Goal: Task Accomplishment & Management: Complete application form

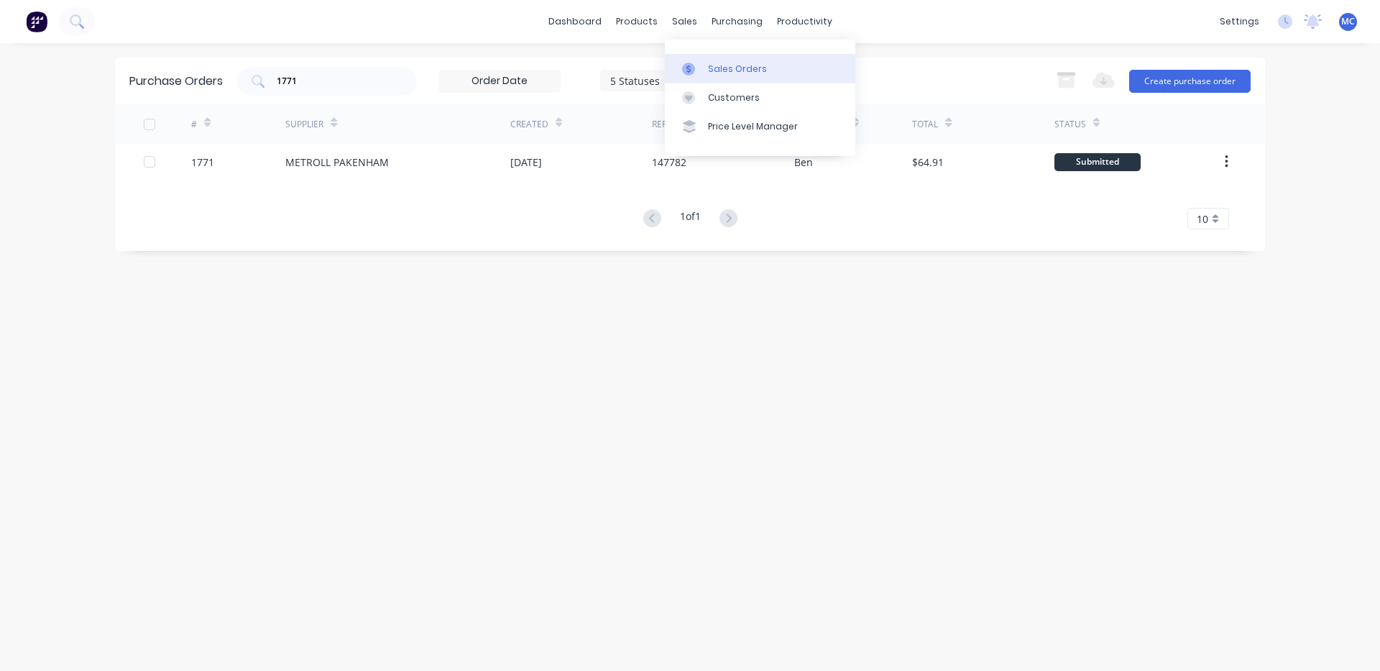
click at [712, 73] on div "Sales Orders" at bounding box center [737, 69] width 59 height 13
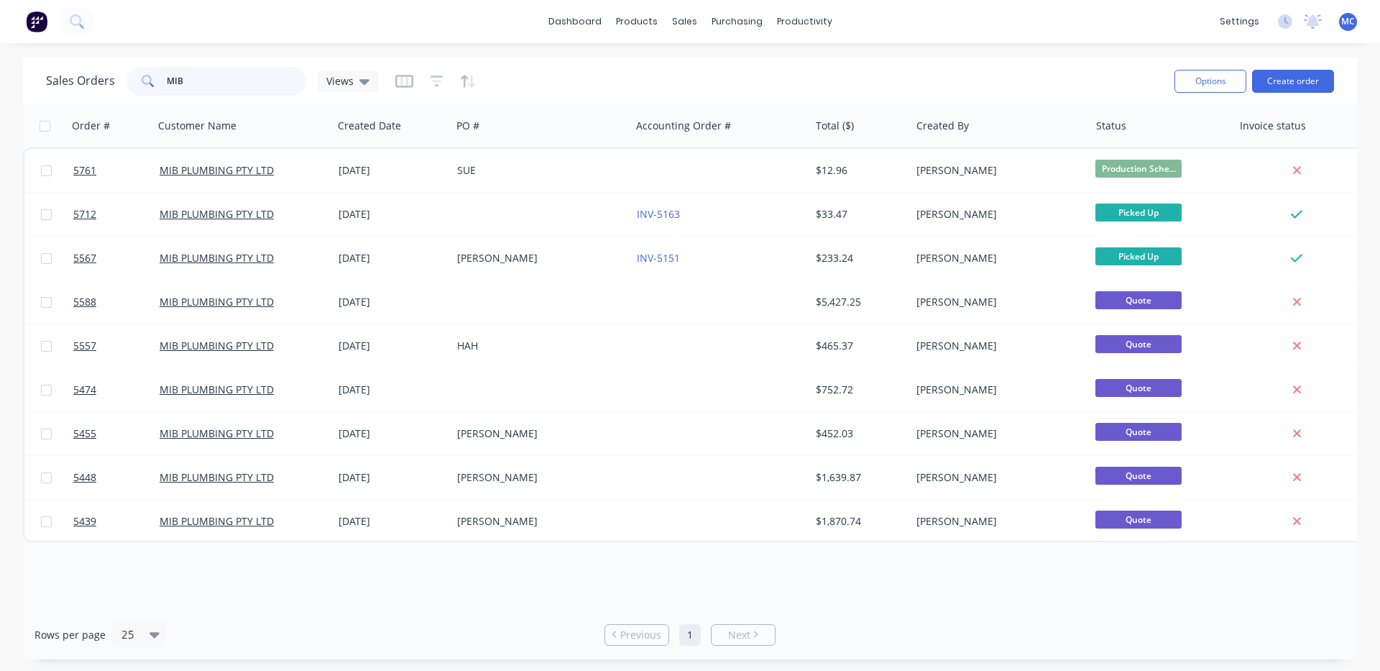
drag, startPoint x: 222, startPoint y: 80, endPoint x: 0, endPoint y: 77, distance: 222.1
click at [0, 77] on div "Sales Orders MIB Views Options Create order Order # Customer Name Created Date …" at bounding box center [690, 358] width 1380 height 602
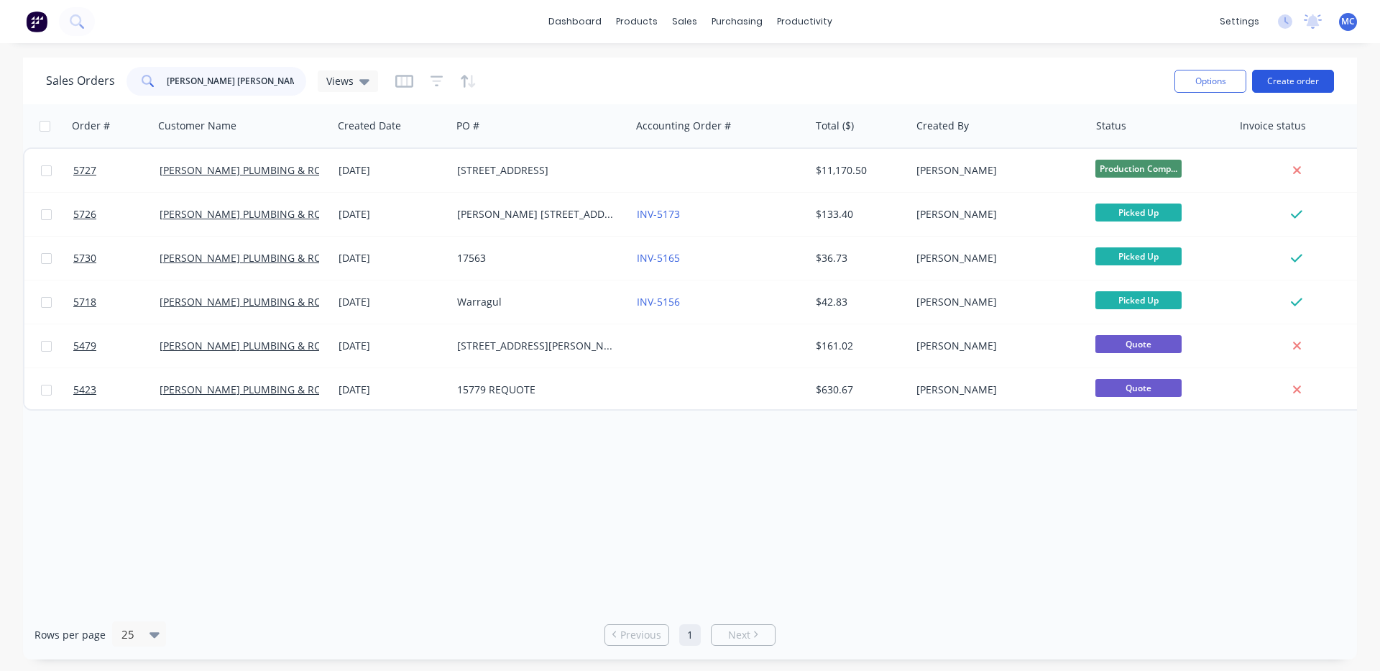
type input "[PERSON_NAME] [PERSON_NAME]"
click at [1307, 80] on button "Create order" at bounding box center [1293, 81] width 82 height 23
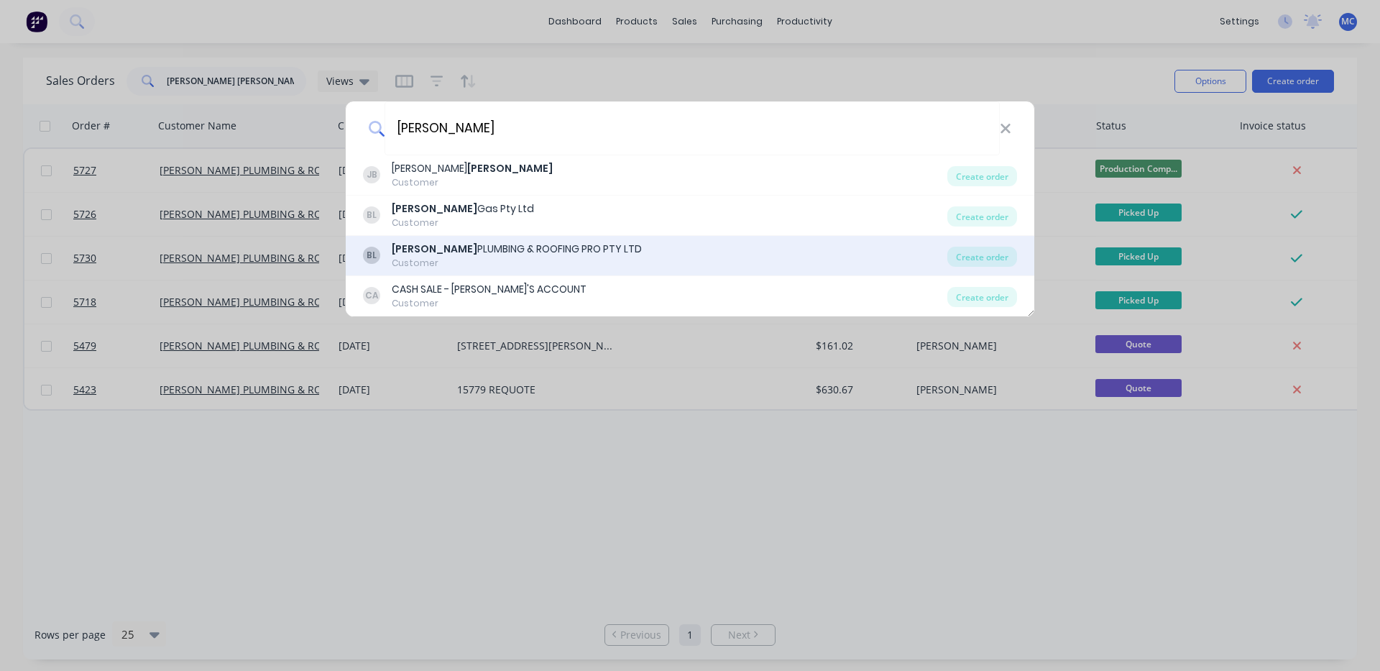
type input "[PERSON_NAME]"
click at [447, 246] on div "[PERSON_NAME] PLUMBING & ROOFING PRO PTY LTD" at bounding box center [517, 248] width 250 height 15
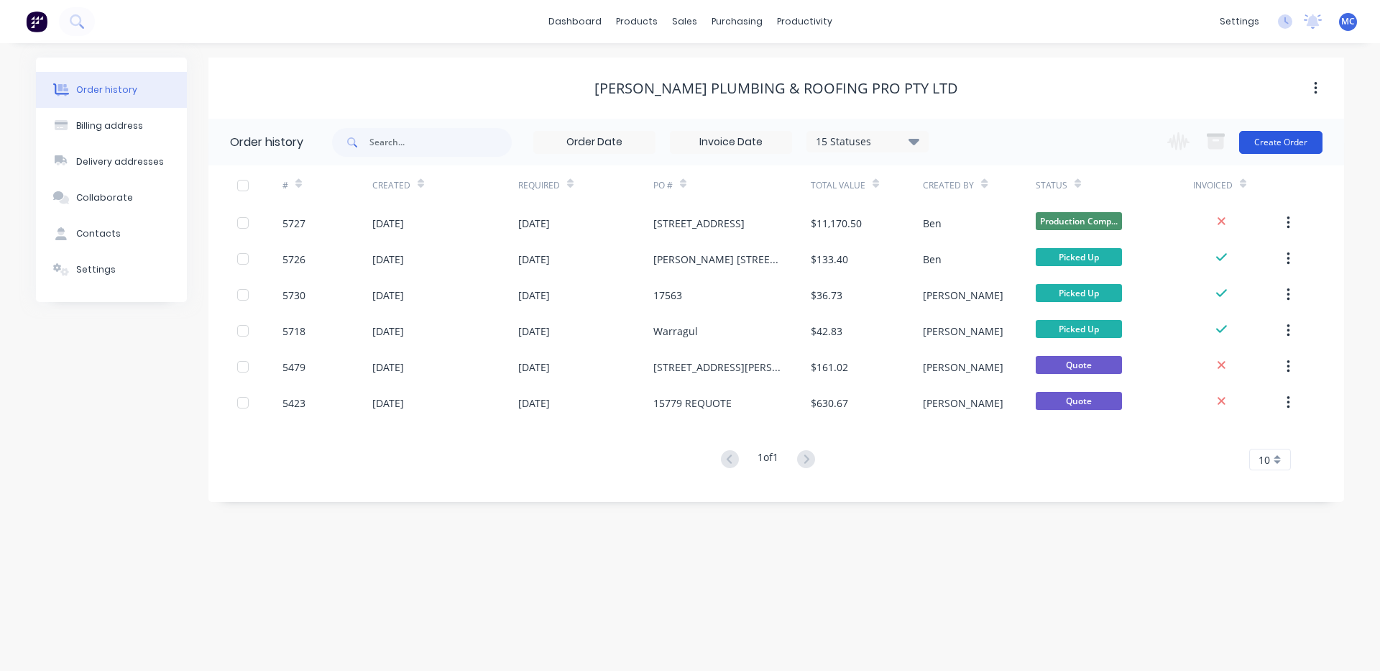
click at [1295, 139] on button "Create Order" at bounding box center [1280, 142] width 83 height 23
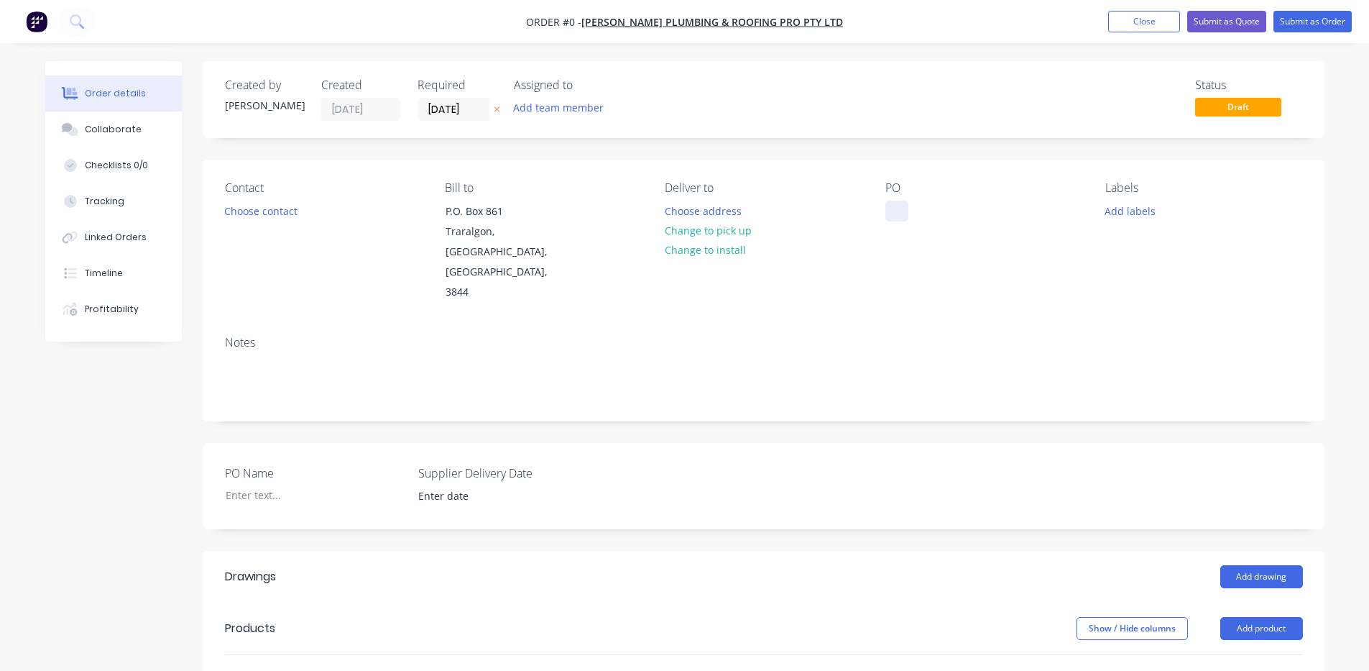
click at [892, 208] on div at bounding box center [896, 211] width 23 height 21
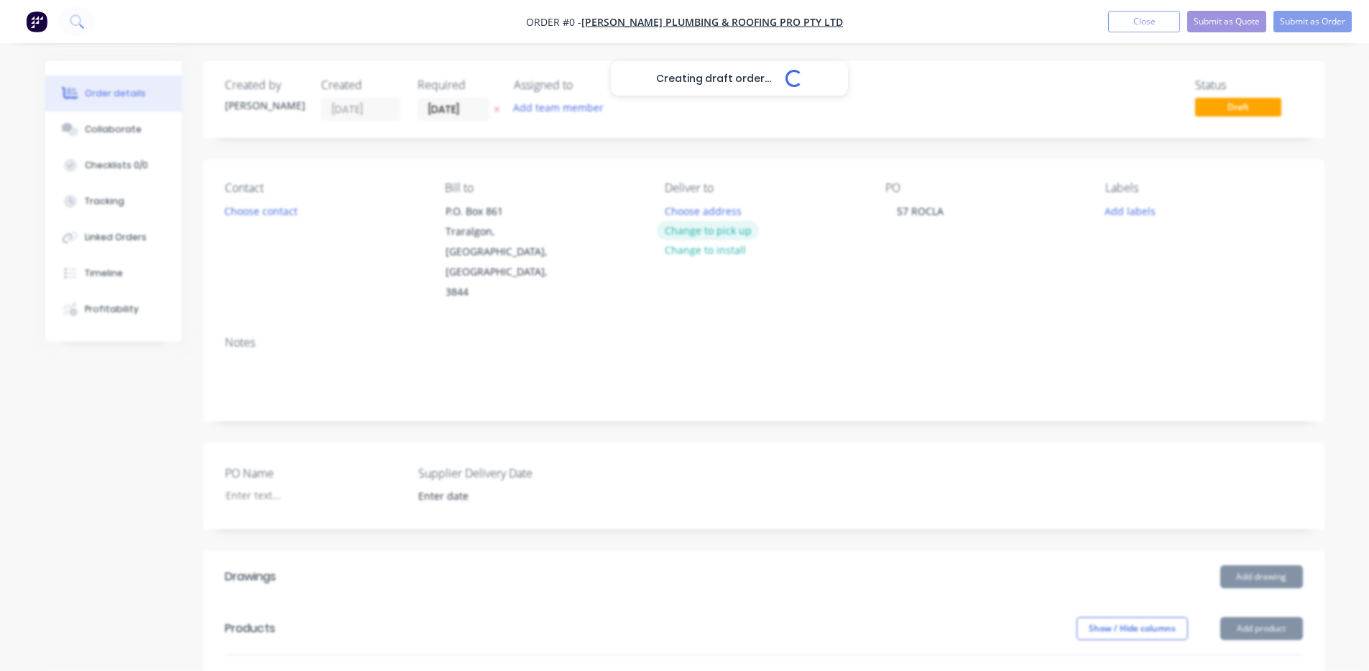
click at [709, 231] on div "Creating draft order... Loading... Order details Collaborate Checklists 0/0 Tra…" at bounding box center [685, 565] width 1308 height 1008
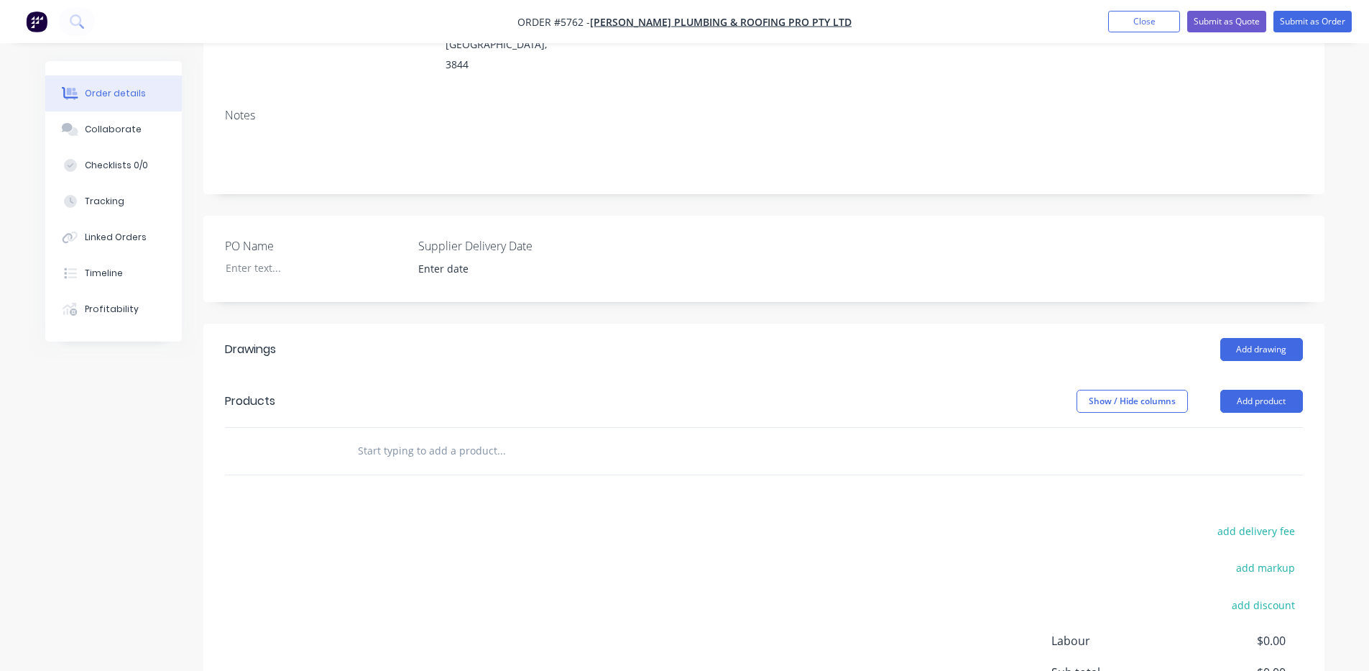
scroll to position [239, 0]
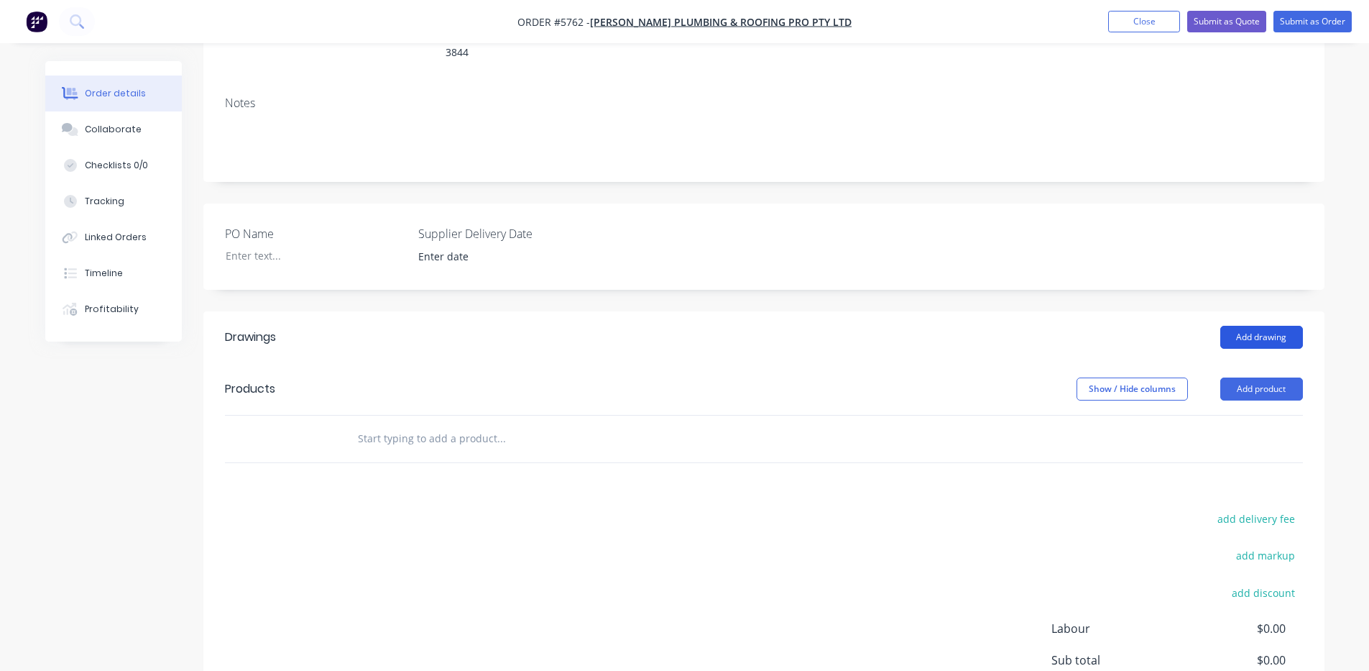
click at [1266, 326] on button "Add drawing" at bounding box center [1261, 337] width 83 height 23
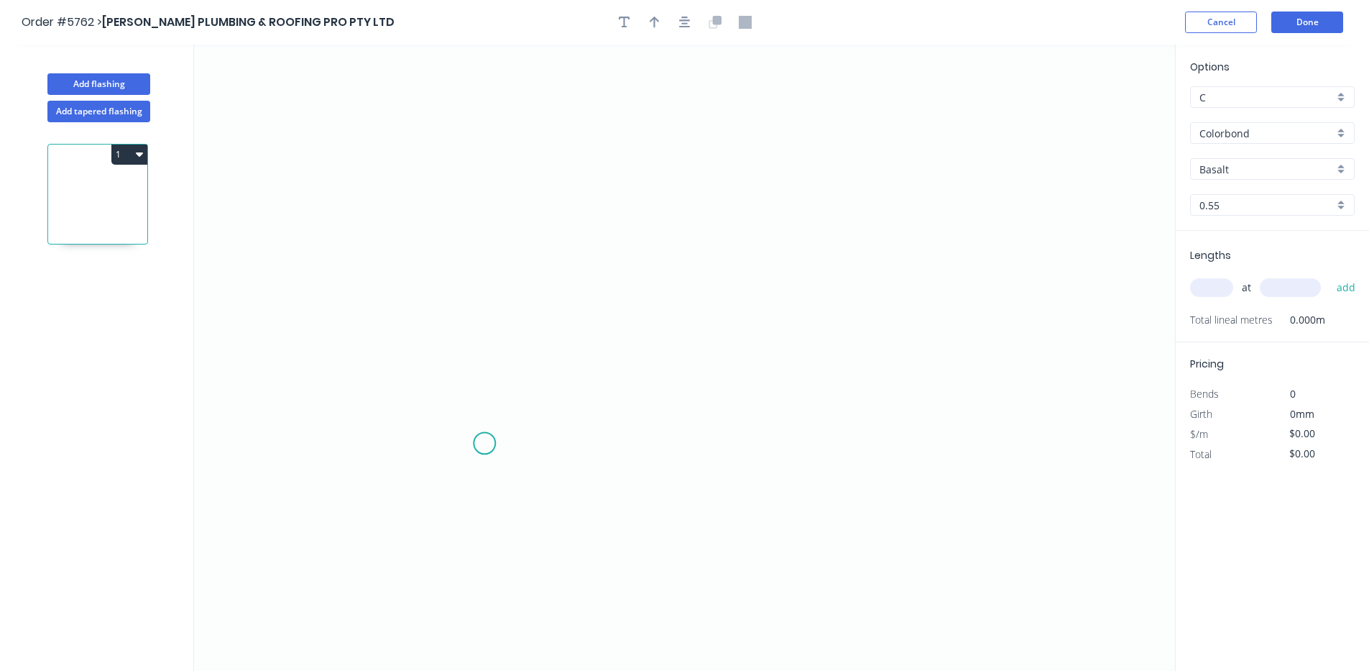
click at [484, 438] on icon "0" at bounding box center [684, 358] width 981 height 626
click at [484, 274] on icon "0" at bounding box center [684, 358] width 981 height 626
click at [804, 272] on icon "0 ?" at bounding box center [684, 358] width 981 height 626
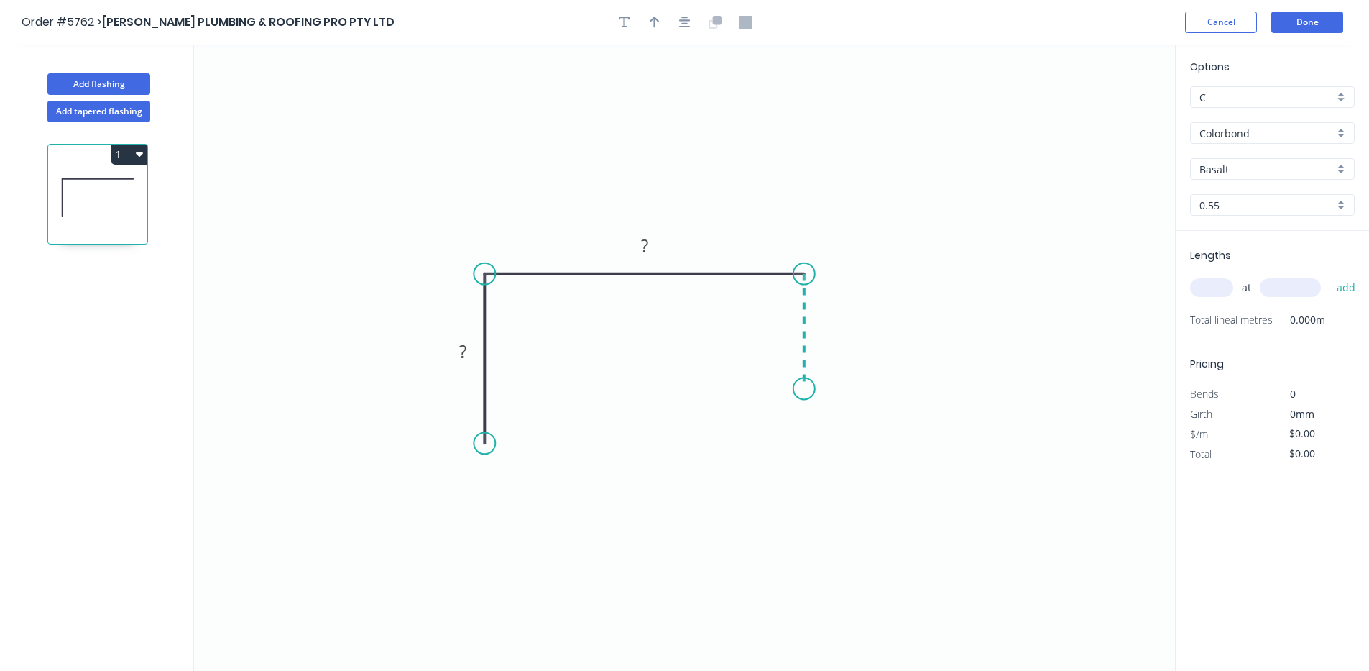
click at [811, 389] on icon "0 ? ?" at bounding box center [684, 358] width 981 height 626
click at [785, 388] on icon at bounding box center [794, 388] width 19 height 0
click at [786, 483] on icon "0 ? ? ? ?" at bounding box center [684, 358] width 981 height 626
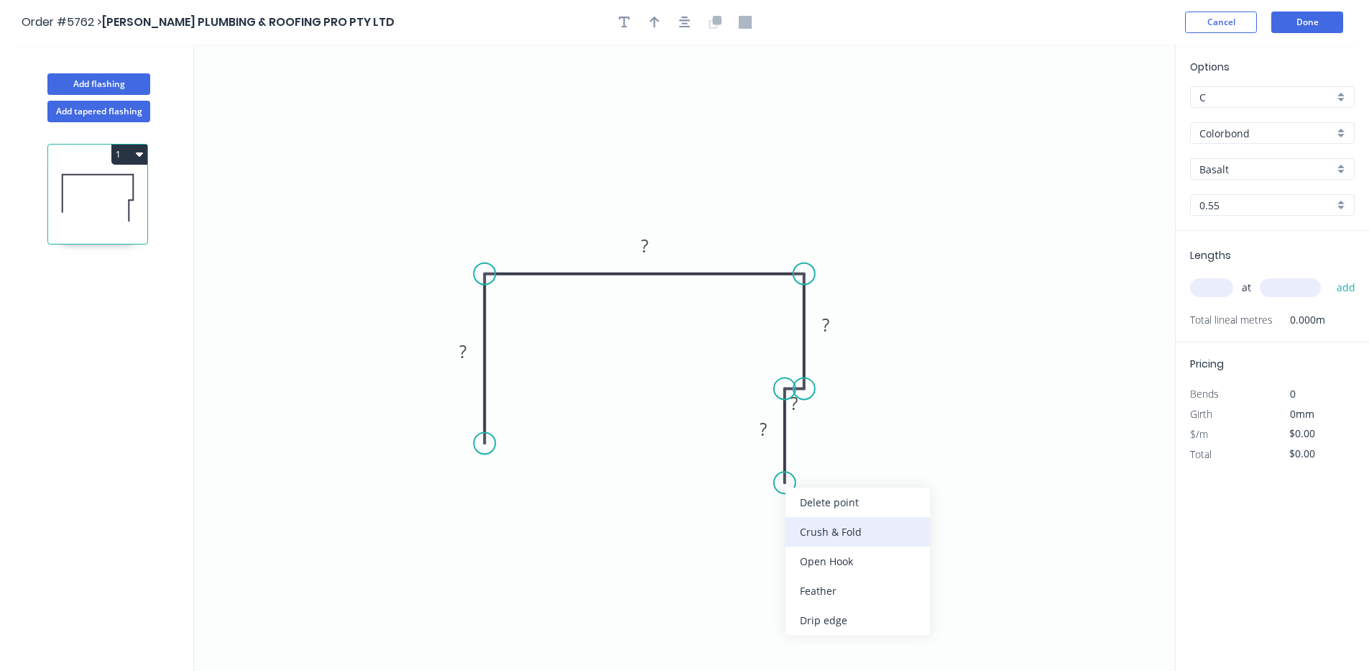
drag, startPoint x: 823, startPoint y: 581, endPoint x: 845, endPoint y: 528, distance: 58.3
click at [845, 528] on div "Delete point Crush & Fold Open Hook Feather Drip edge" at bounding box center [858, 560] width 144 height 147
click at [864, 523] on div "Crush & Fold" at bounding box center [860, 530] width 144 height 29
click at [835, 527] on div "Flip bend" at bounding box center [859, 524] width 144 height 29
click at [763, 441] on rect at bounding box center [763, 428] width 47 height 29
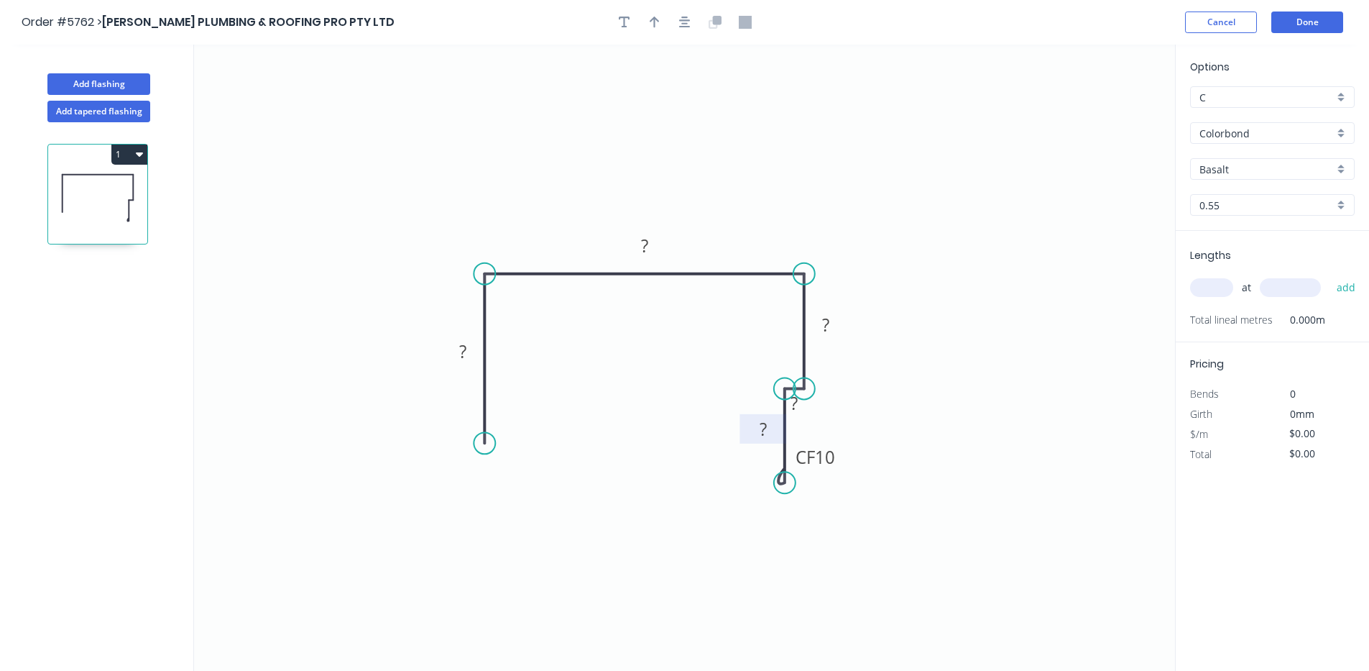
click at [763, 429] on tspan "?" at bounding box center [763, 429] width 7 height 24
click at [641, 249] on tspan "?" at bounding box center [644, 246] width 7 height 24
click at [470, 352] on rect at bounding box center [462, 353] width 29 height 20
click at [832, 328] on rect at bounding box center [825, 326] width 29 height 20
click at [800, 402] on rect at bounding box center [794, 404] width 29 height 20
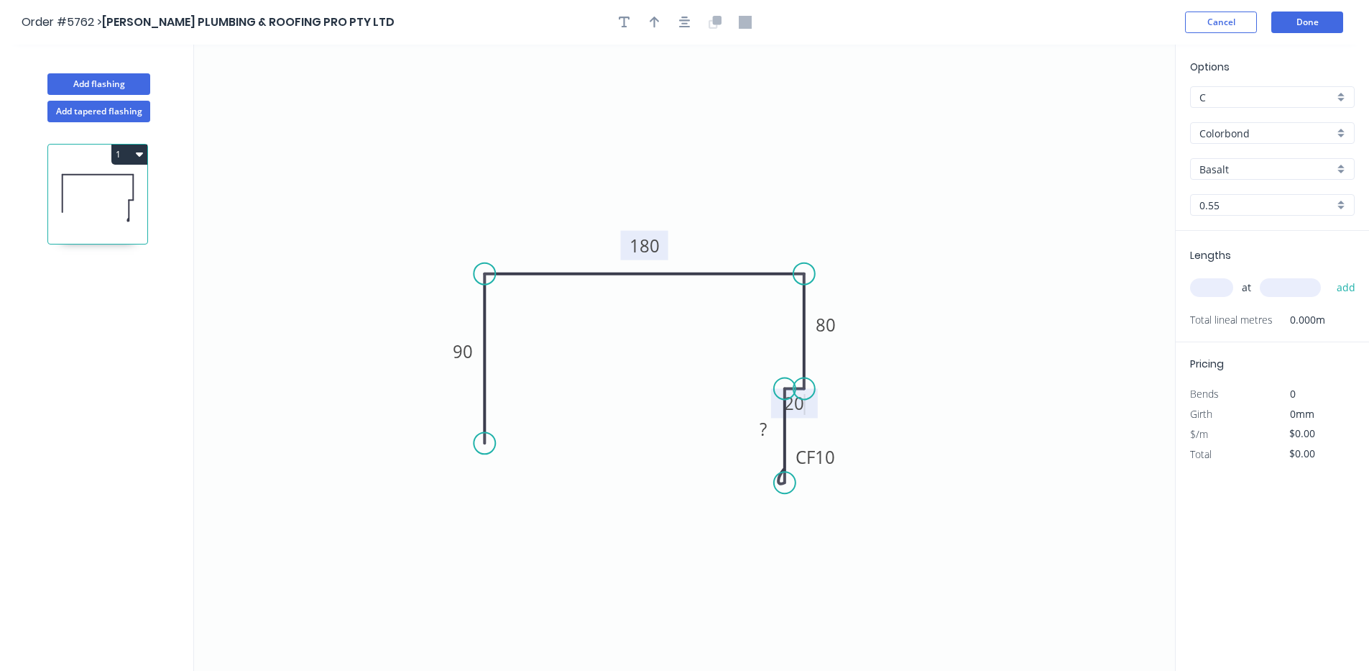
click at [1052, 521] on icon "0 90 180 80 20 CF 10 ?" at bounding box center [684, 358] width 981 height 626
click at [1271, 177] on div "Basalt" at bounding box center [1272, 169] width 165 height 22
click at [1259, 162] on input "text" at bounding box center [1267, 169] width 134 height 15
click at [1239, 198] on div "Surfmist" at bounding box center [1272, 196] width 163 height 25
type input "Surfmist"
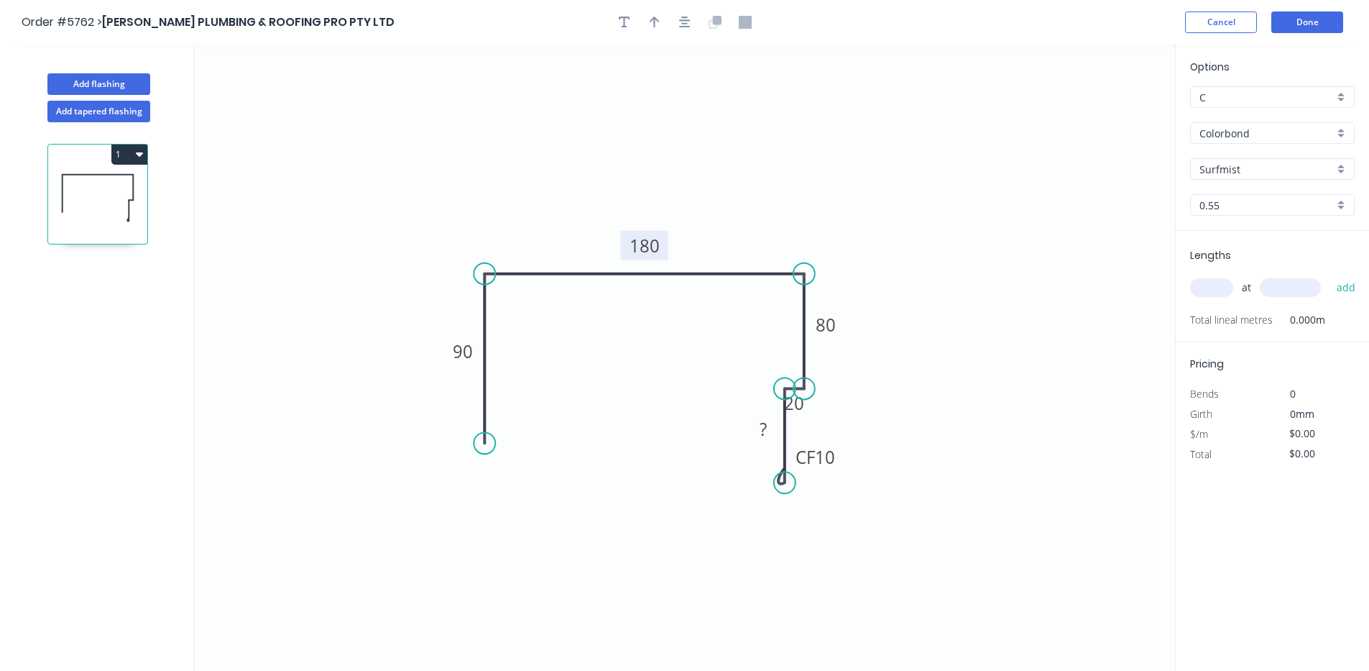
click at [1207, 287] on input "text" at bounding box center [1211, 287] width 43 height 19
type input "8"
type input "7000"
click at [1330, 275] on button "add" at bounding box center [1347, 287] width 34 height 24
click at [803, 417] on rect at bounding box center [799, 402] width 47 height 29
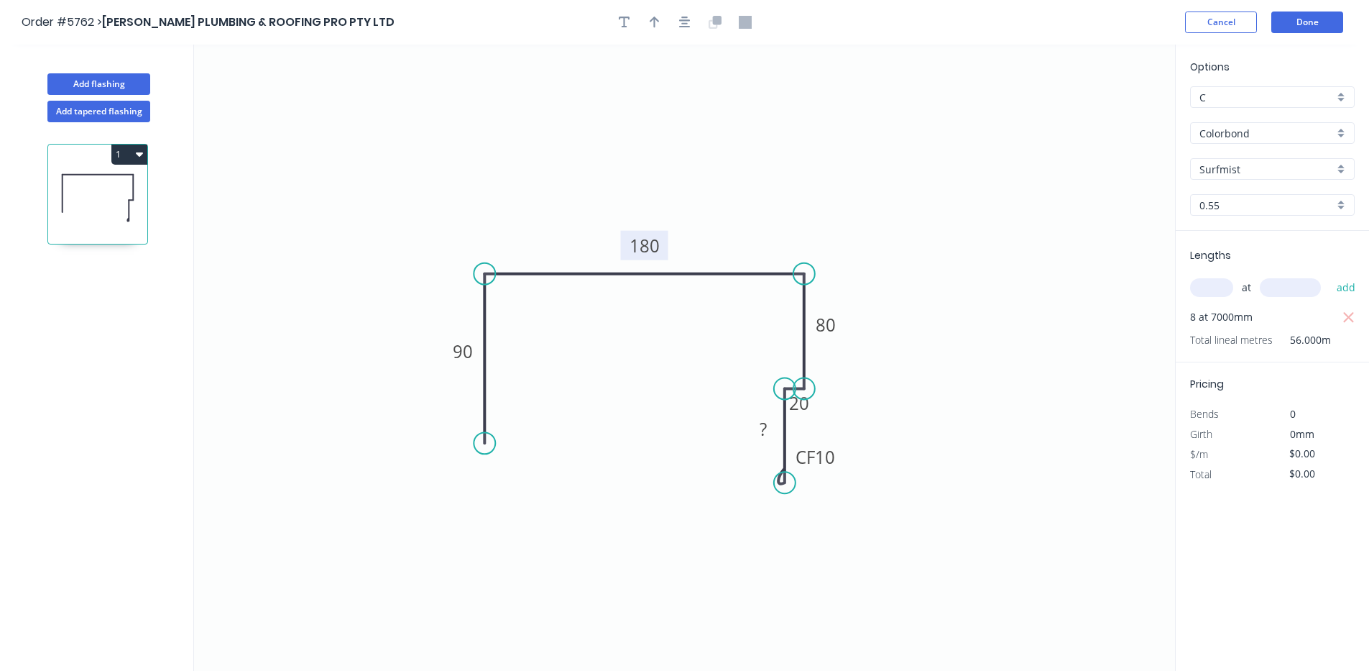
click at [915, 408] on icon "0 90 180 80 20 CF 10 ?" at bounding box center [684, 358] width 981 height 626
click at [1305, 21] on button "Done" at bounding box center [1307, 22] width 72 height 22
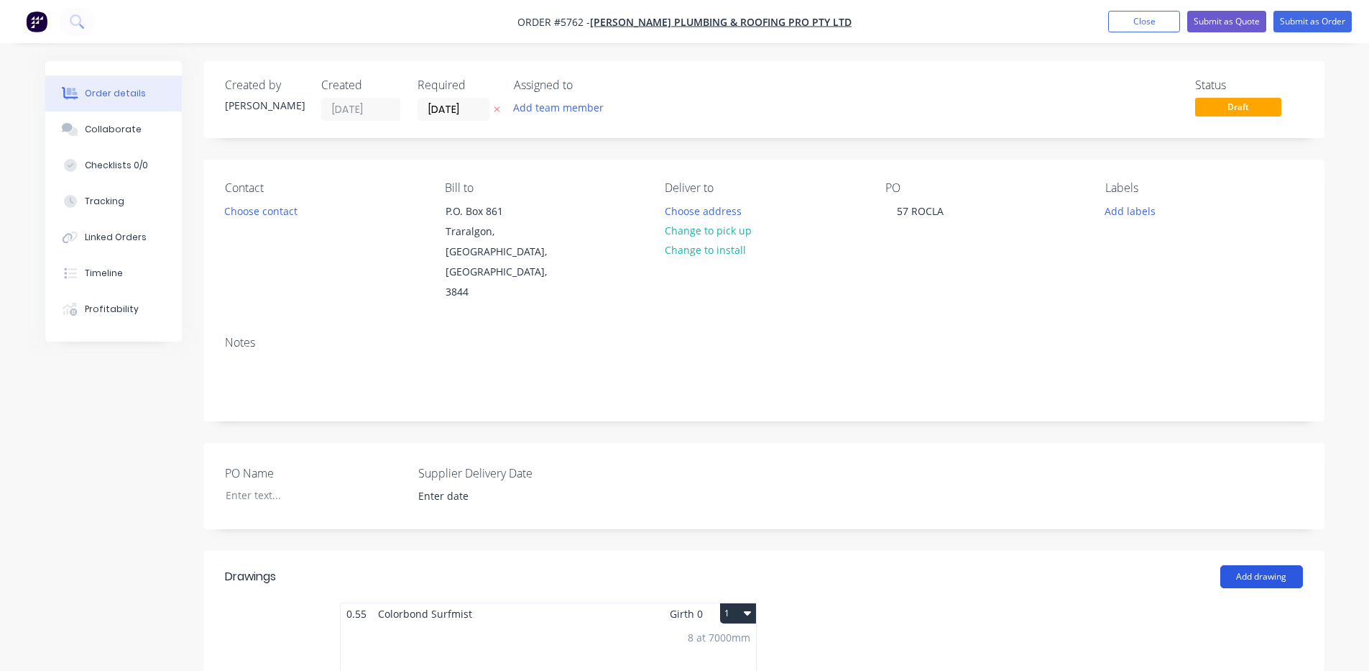
click at [1269, 565] on button "Add drawing" at bounding box center [1261, 576] width 83 height 23
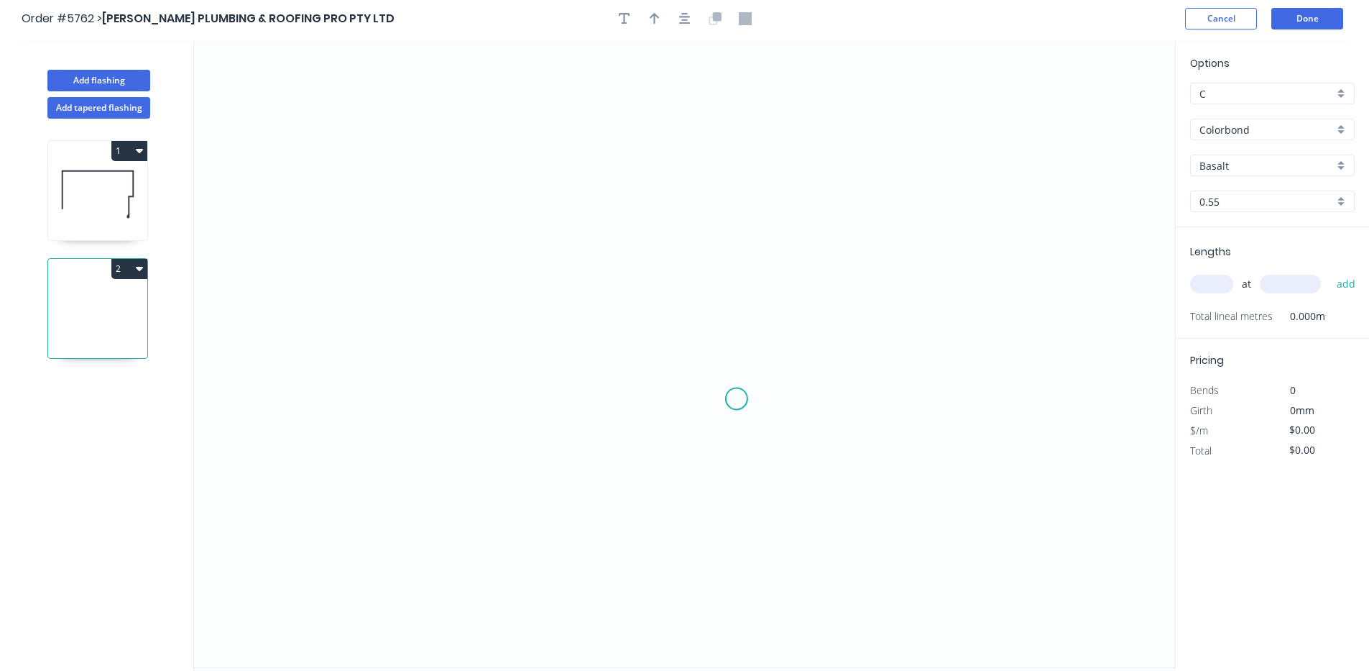
scroll to position [27, 0]
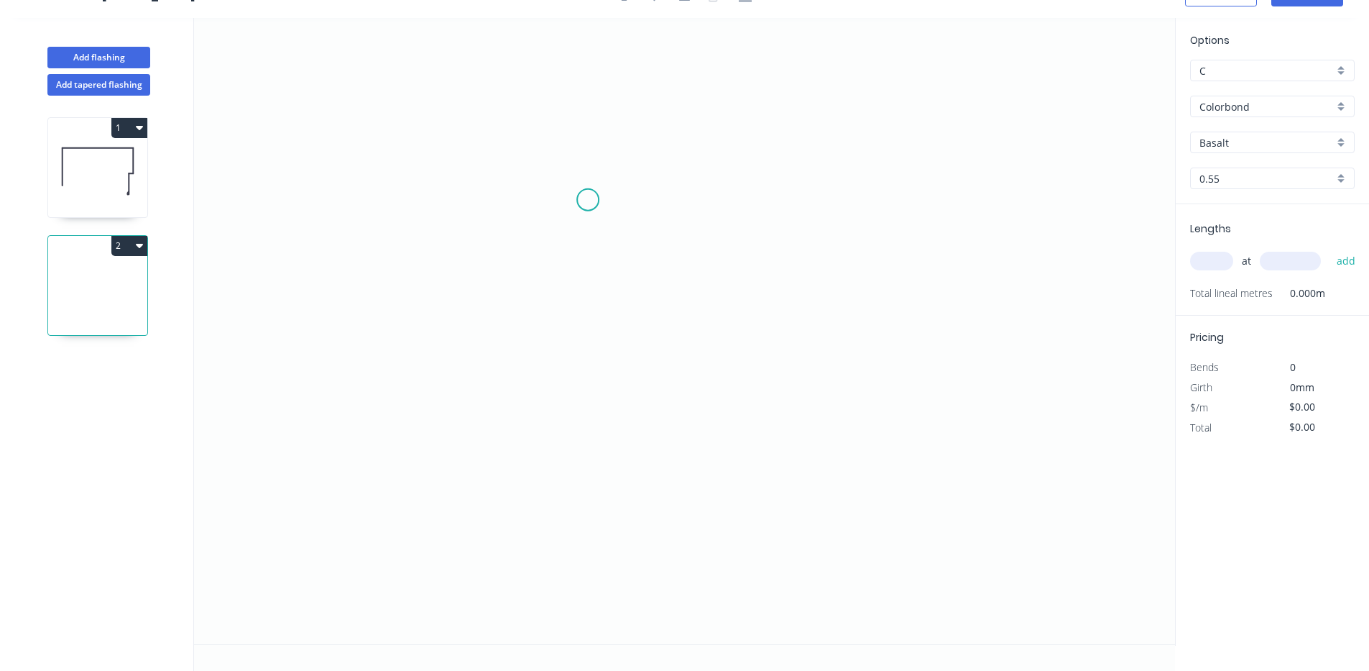
click at [587, 200] on icon "0" at bounding box center [684, 331] width 981 height 626
click at [599, 399] on icon "0" at bounding box center [684, 331] width 981 height 626
click at [599, 399] on circle at bounding box center [588, 398] width 22 height 22
click at [584, 398] on circle at bounding box center [588, 398] width 22 height 22
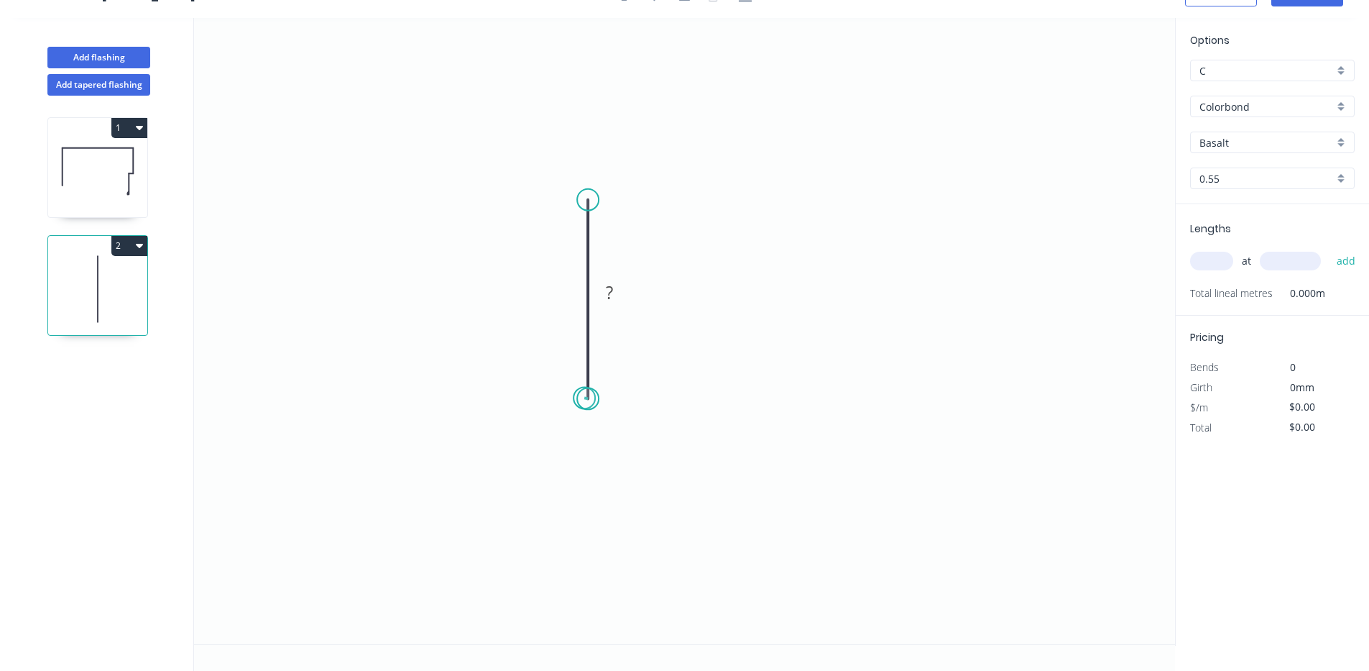
click at [584, 398] on circle at bounding box center [588, 398] width 22 height 22
click at [610, 298] on tspan "?" at bounding box center [609, 292] width 7 height 24
click at [1267, 111] on input "Colorbond" at bounding box center [1267, 106] width 134 height 15
type input "$35.63"
click at [1260, 132] on div "Zincalume" at bounding box center [1272, 133] width 163 height 25
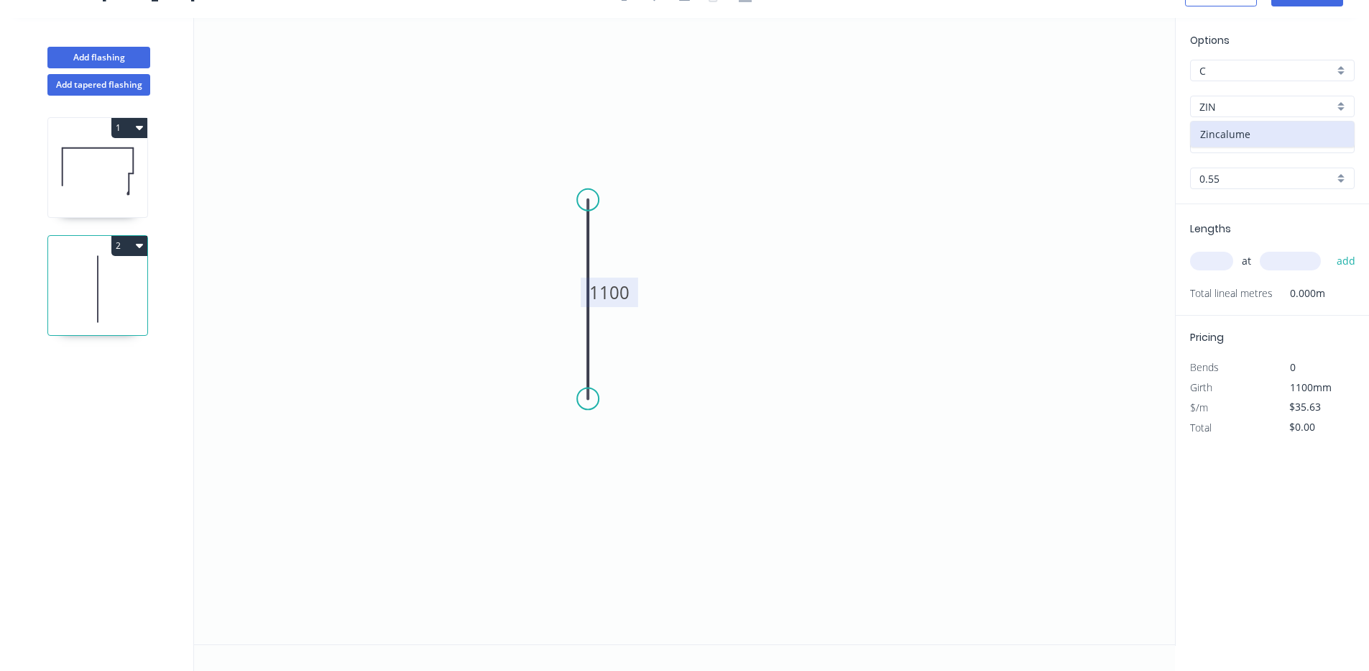
type input "Zincalume"
type input "$27.16"
click at [1212, 259] on input "text" at bounding box center [1211, 261] width 43 height 19
type input "8"
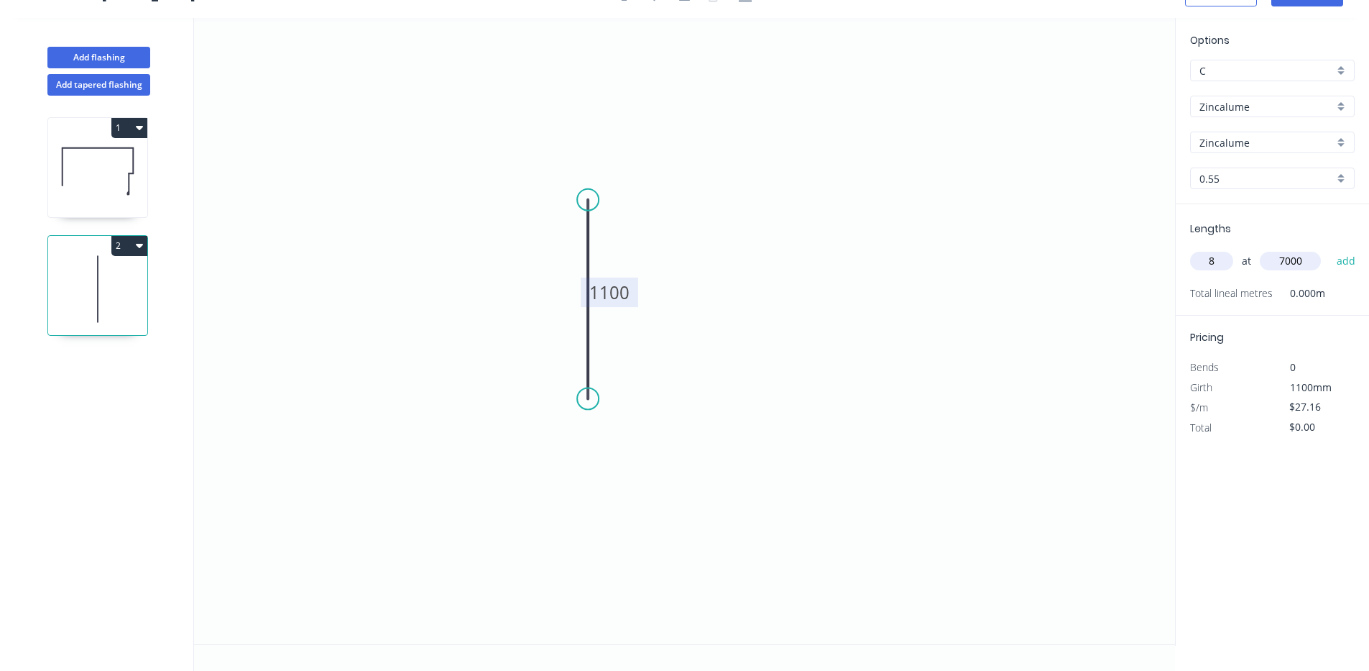
type input "7000"
click at [1330, 249] on button "add" at bounding box center [1347, 261] width 34 height 24
type input "$1,520.96"
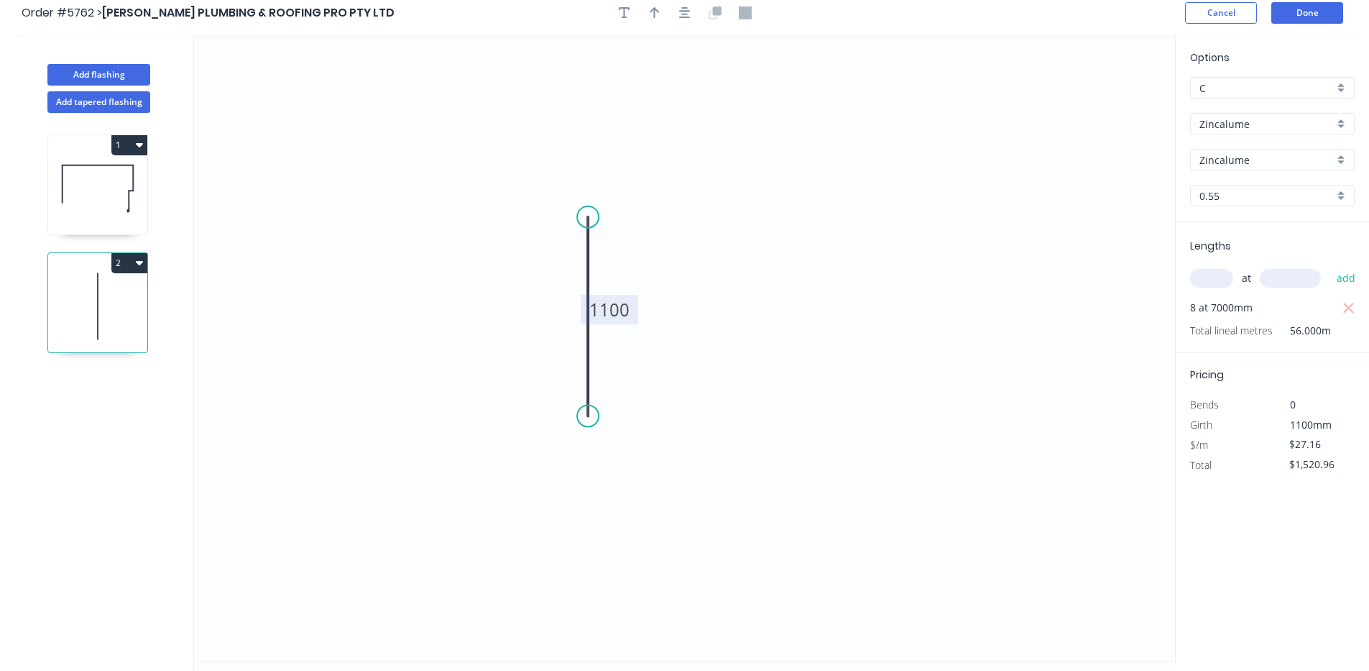
scroll to position [0, 0]
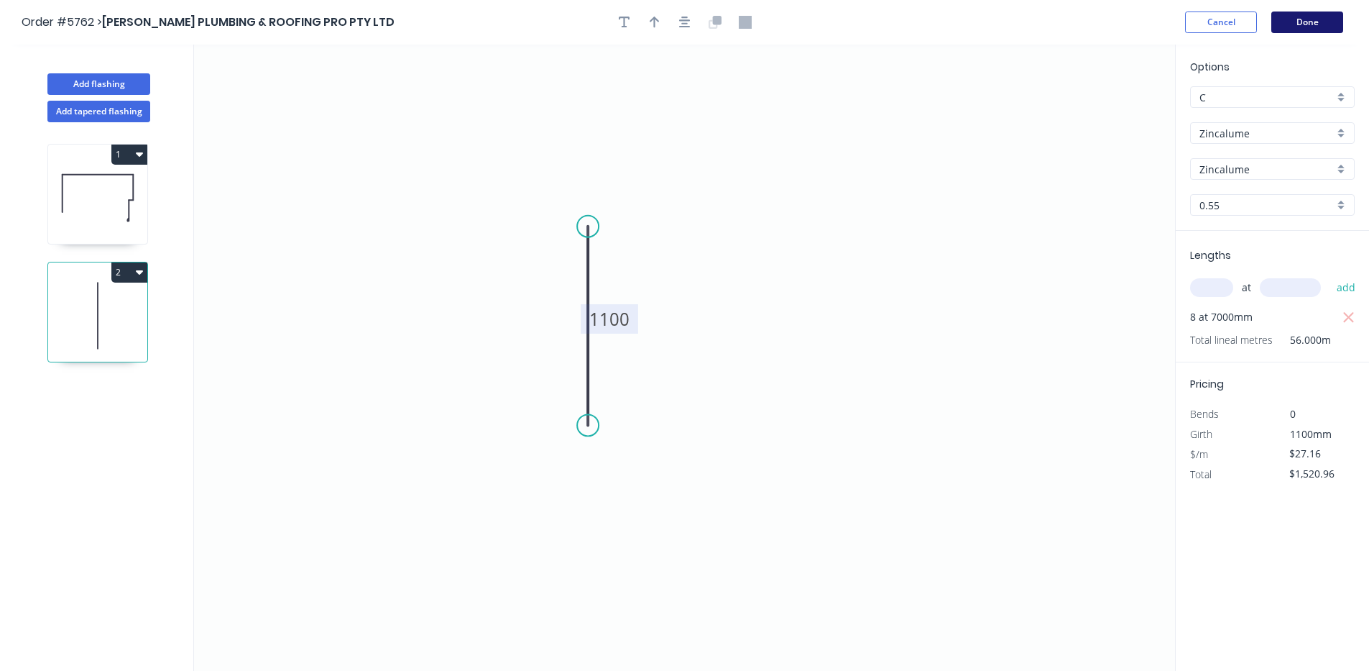
click at [1320, 19] on button "Done" at bounding box center [1307, 22] width 72 height 22
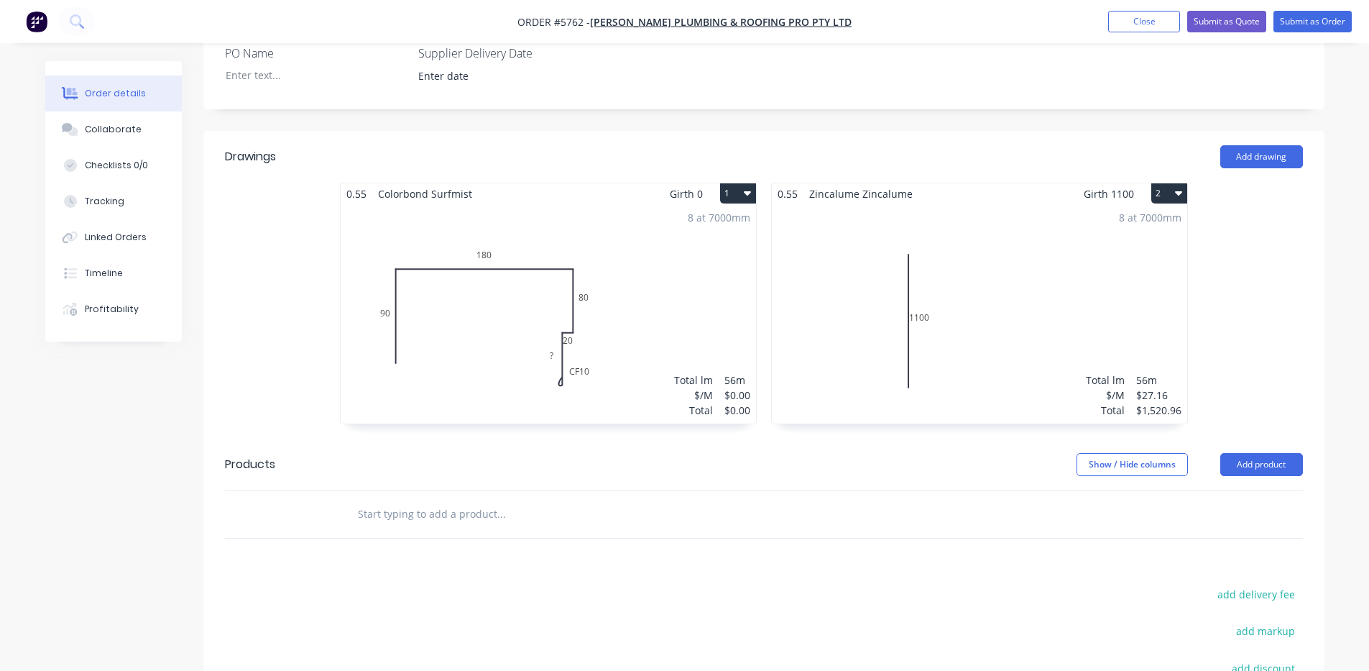
scroll to position [479, 0]
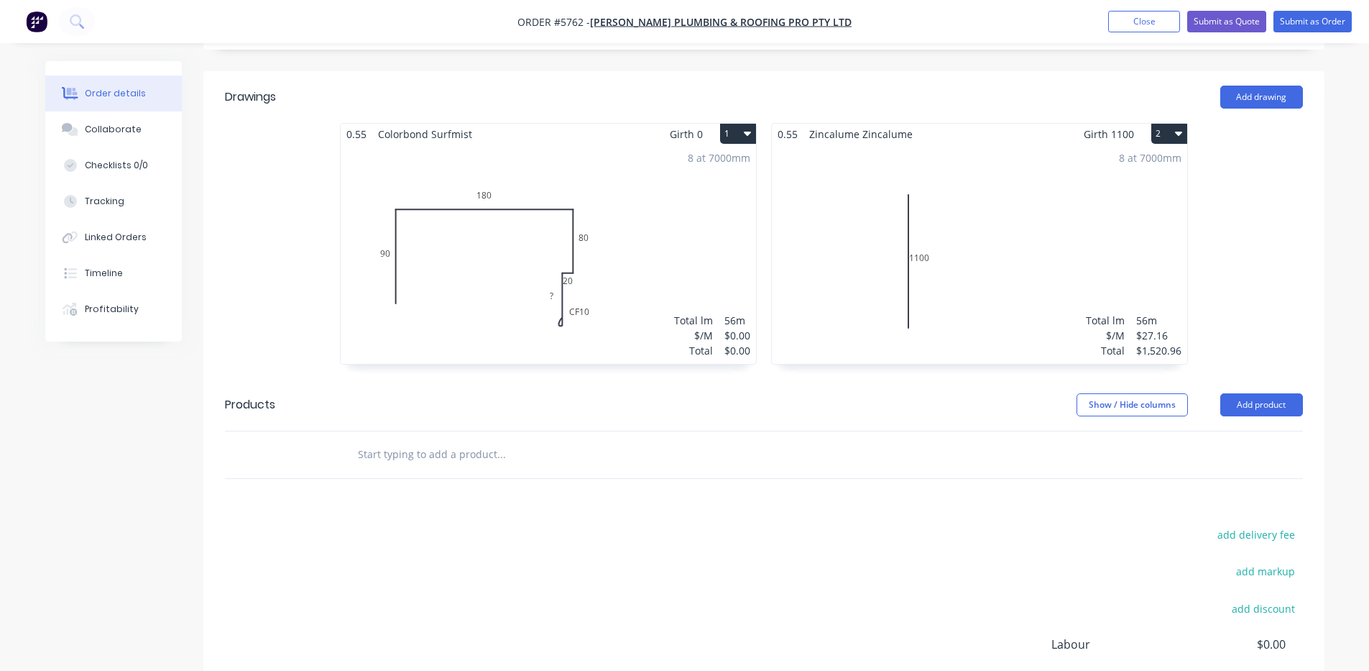
click at [551, 253] on div "8 at 7000mm Total lm $/M Total 56m $0.00 $0.00" at bounding box center [548, 253] width 415 height 219
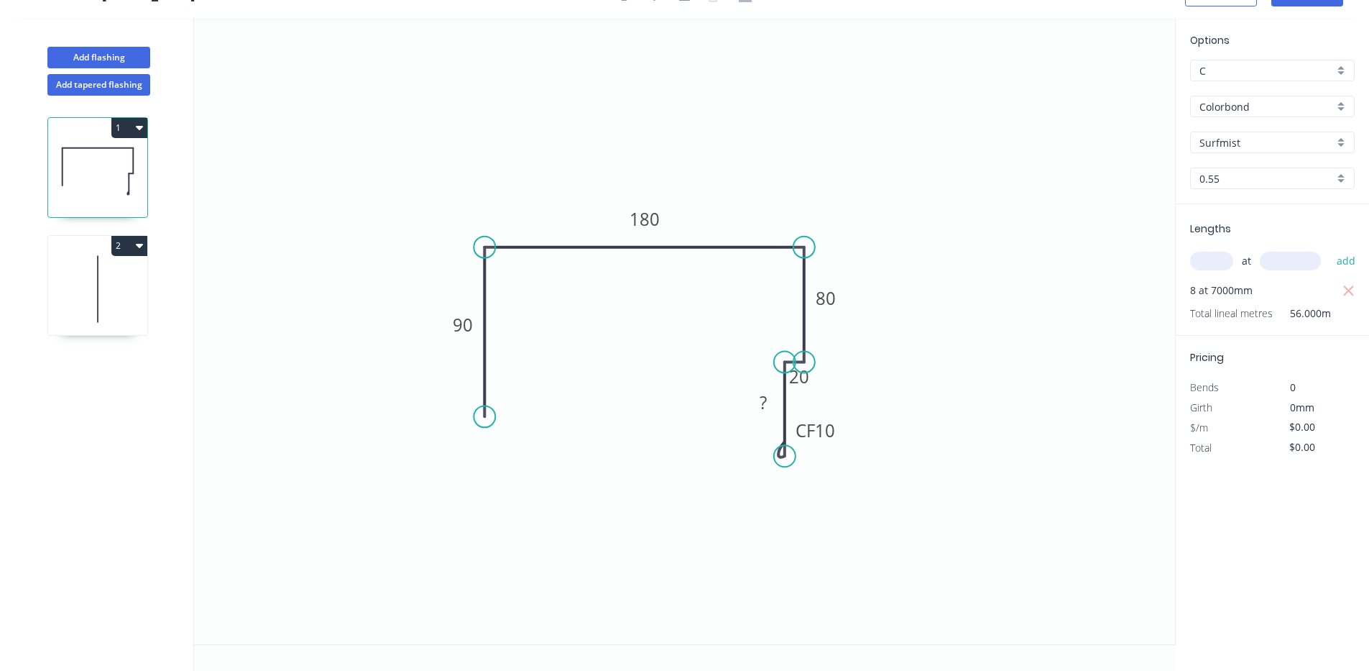
scroll to position [27, 0]
click at [763, 405] on tspan "?" at bounding box center [763, 402] width 7 height 24
type input "$18.56"
type input "$1,039.36"
click at [1004, 372] on icon "0 90 180 80 20 CF 10 20" at bounding box center [684, 331] width 981 height 626
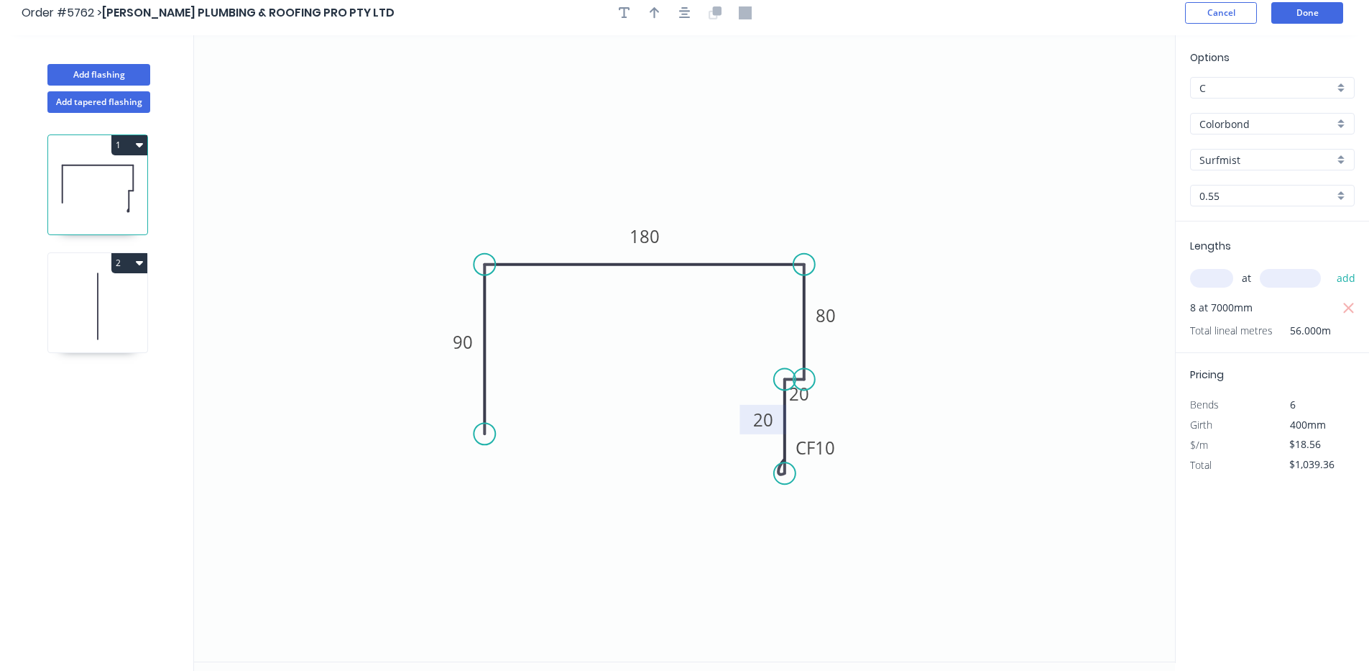
scroll to position [0, 0]
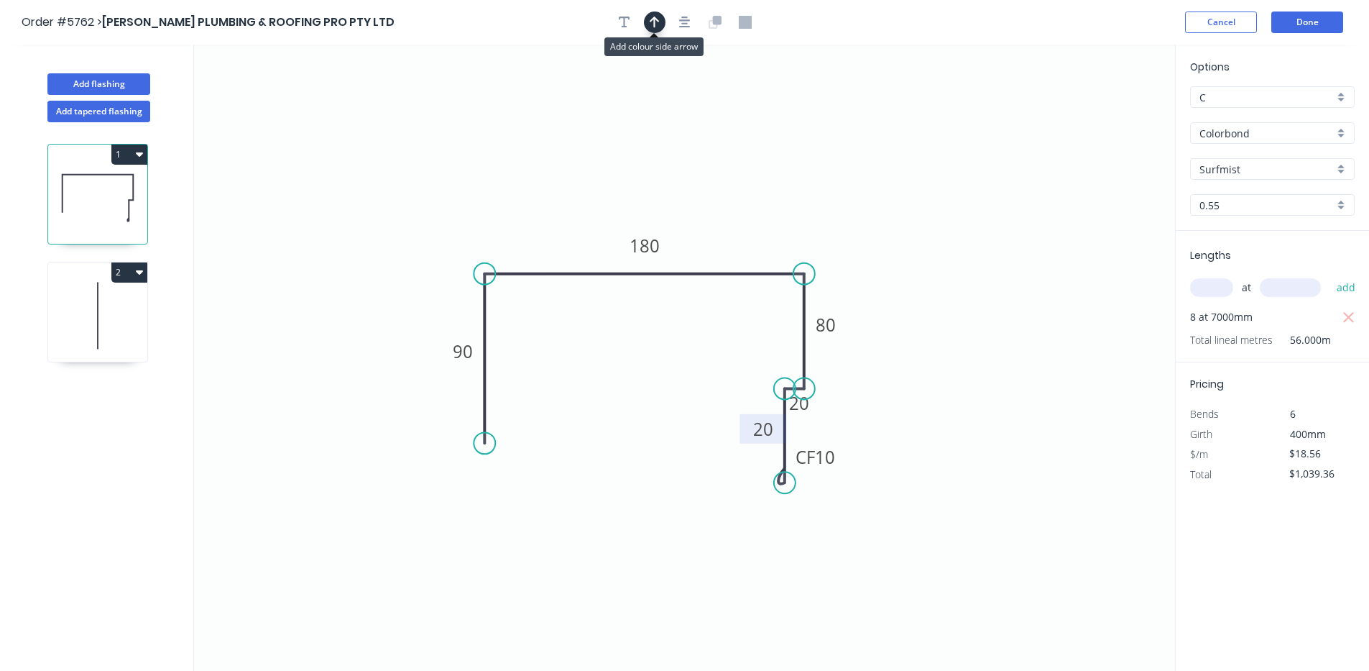
click at [655, 23] on icon "button" at bounding box center [655, 22] width 10 height 11
drag, startPoint x: 1102, startPoint y: 107, endPoint x: 734, endPoint y: 225, distance: 386.4
click at [734, 225] on icon at bounding box center [733, 208] width 13 height 46
click at [1303, 25] on button "Done" at bounding box center [1307, 22] width 72 height 22
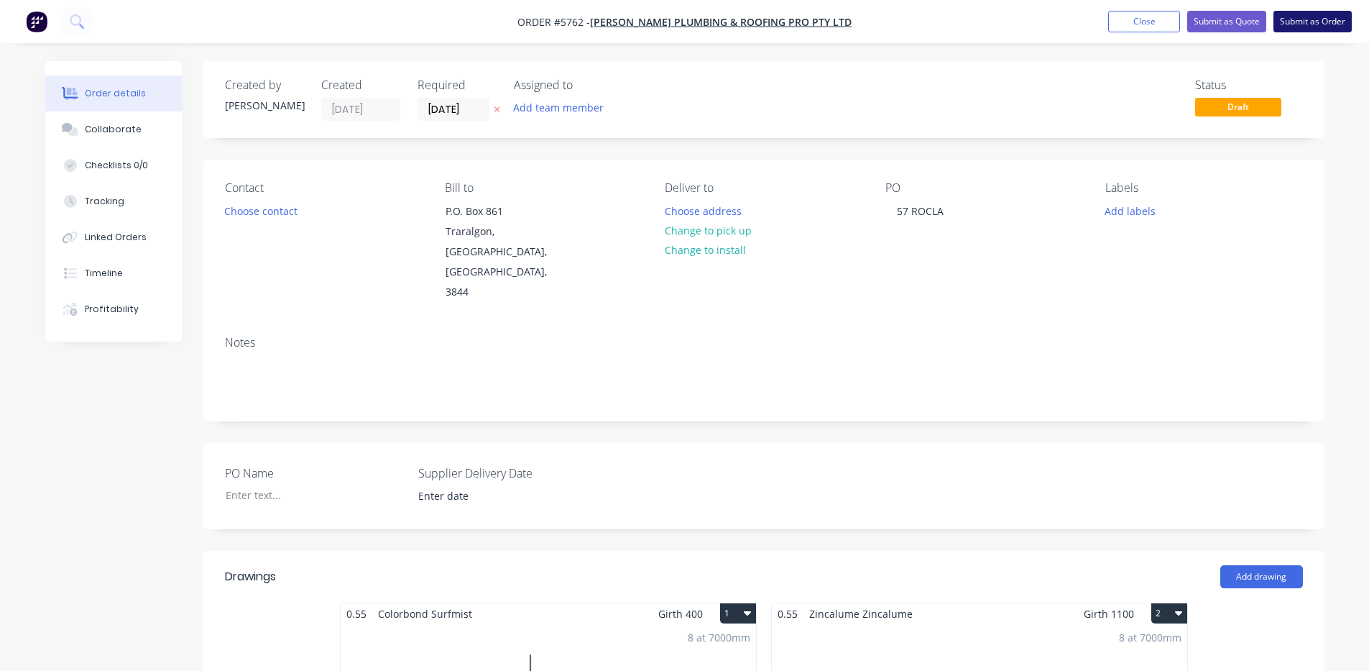
click at [1306, 22] on button "Submit as Order" at bounding box center [1313, 22] width 78 height 22
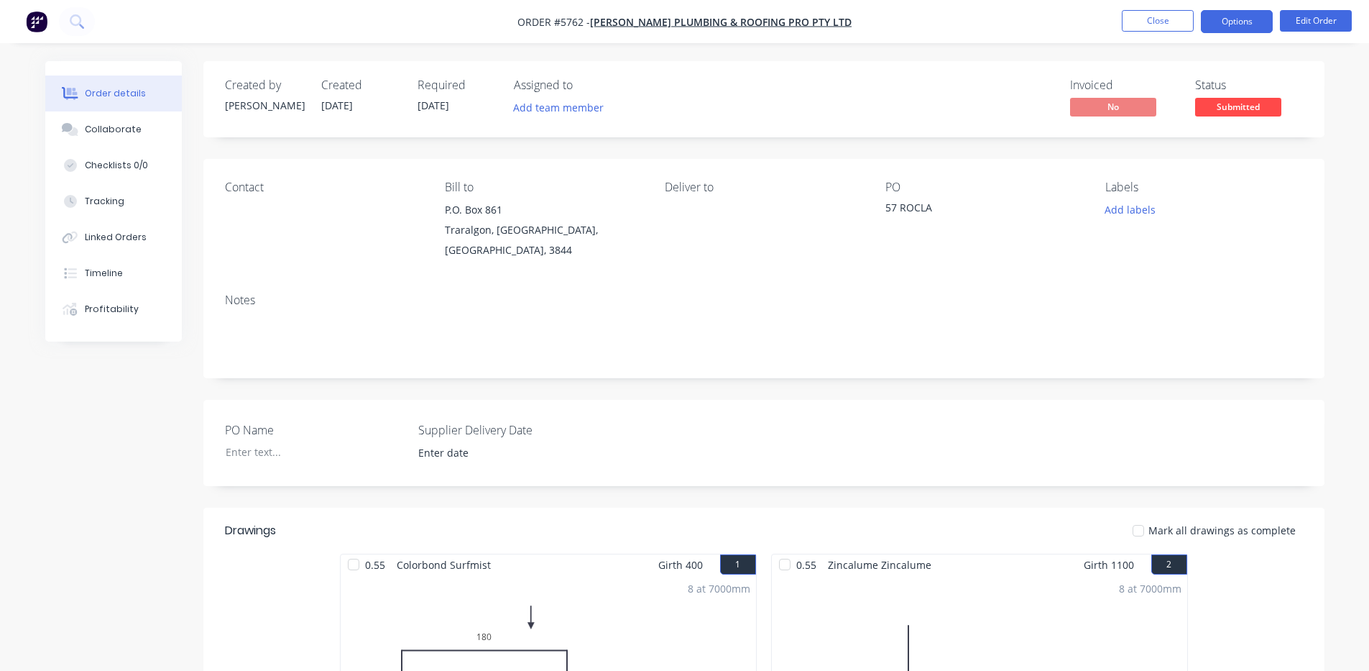
click at [1241, 20] on button "Options" at bounding box center [1237, 21] width 72 height 23
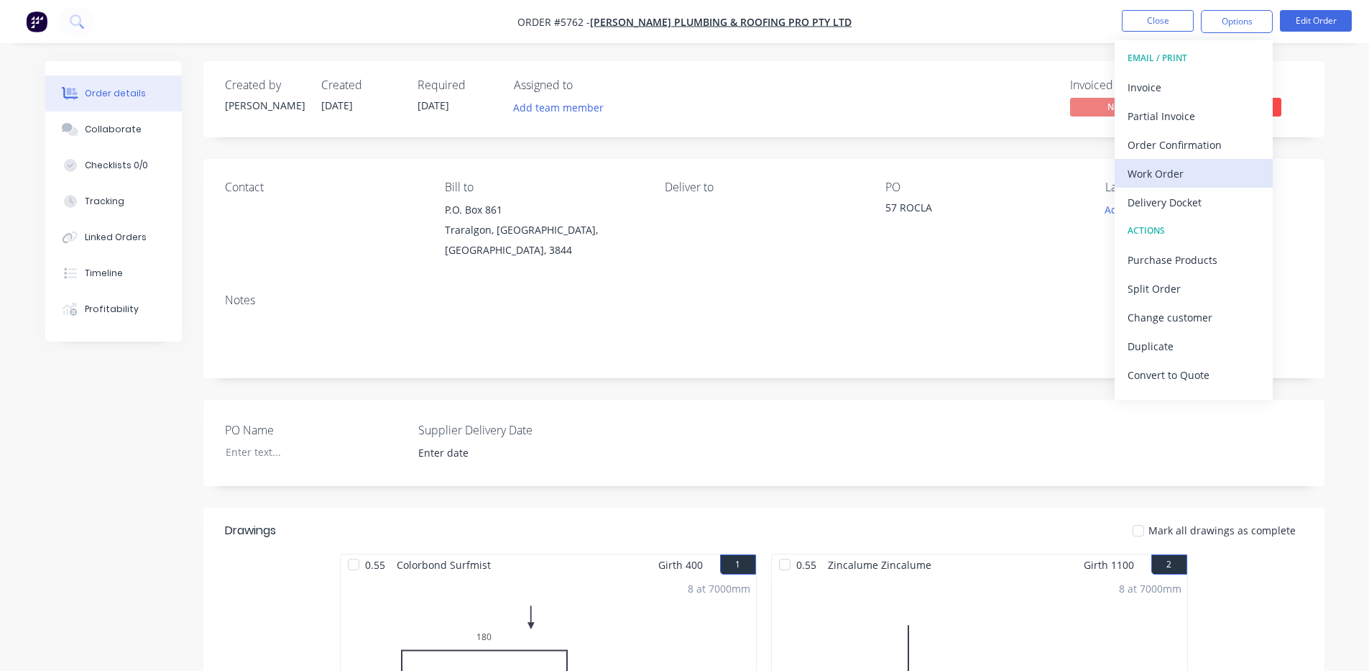
click at [1182, 166] on div "Work Order" at bounding box center [1194, 173] width 132 height 21
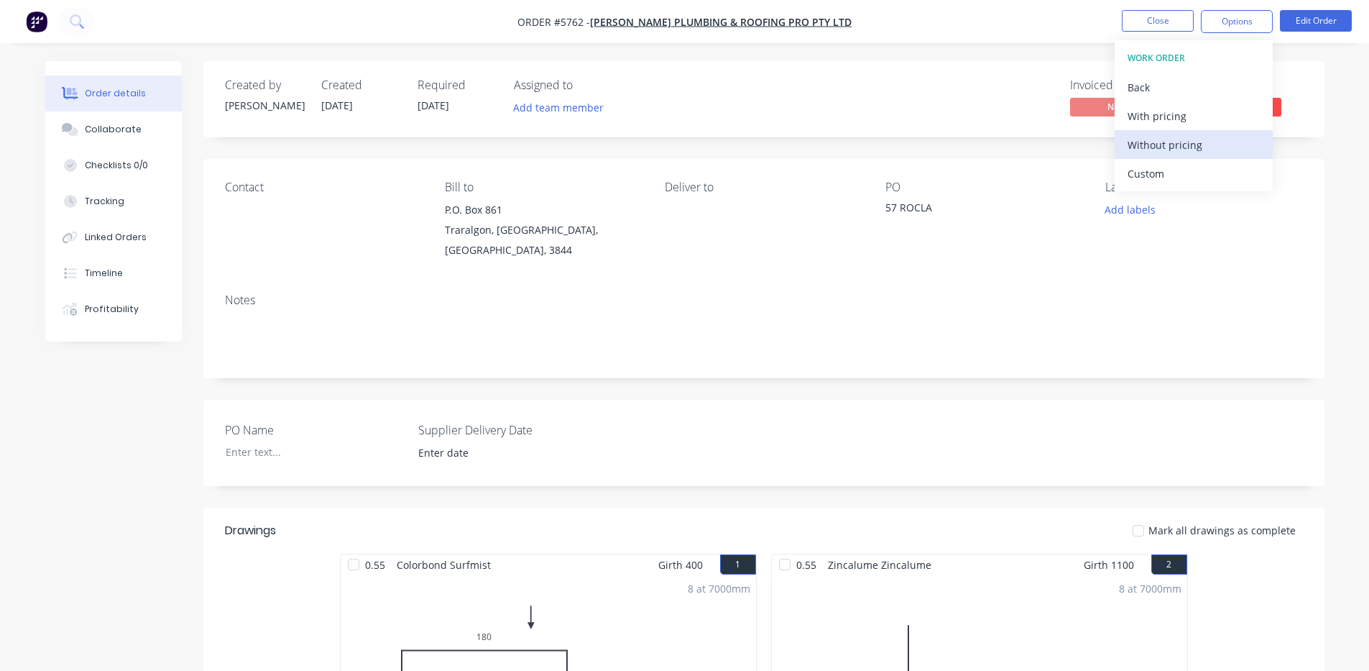
click at [1179, 138] on div "Without pricing" at bounding box center [1194, 144] width 132 height 21
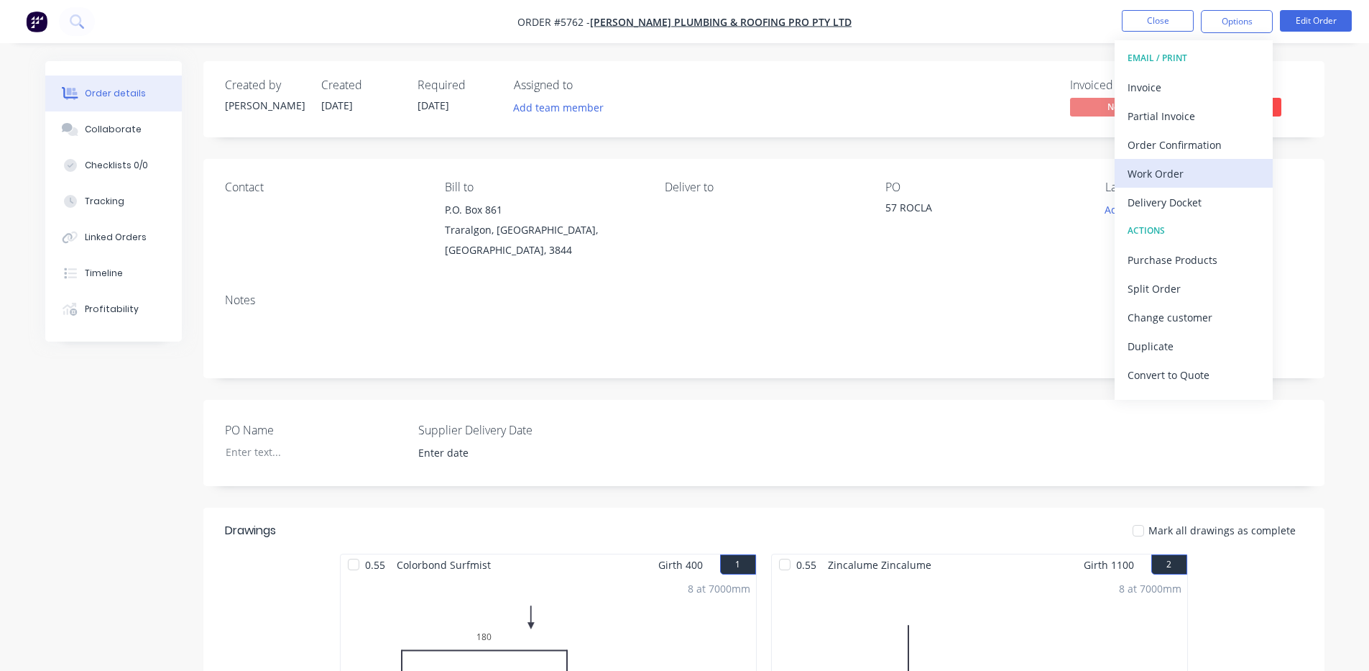
click at [1183, 169] on div "Work Order" at bounding box center [1194, 173] width 132 height 21
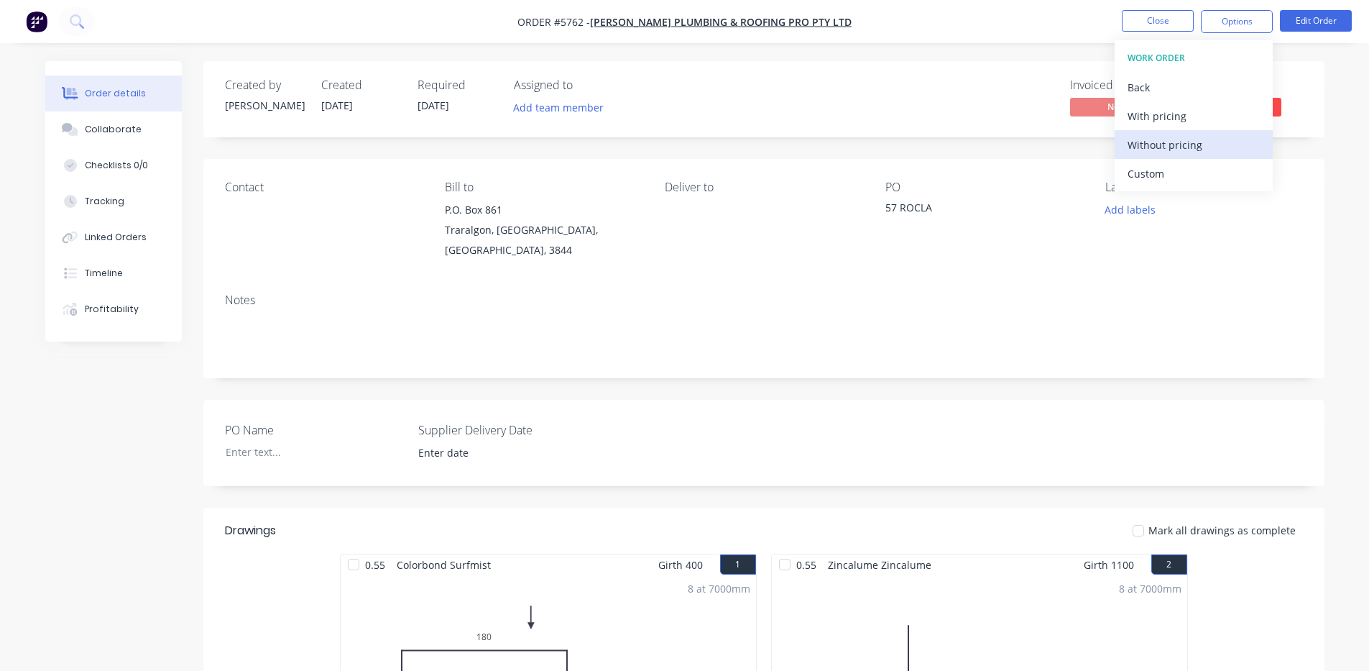
click at [1168, 147] on div "Without pricing" at bounding box center [1194, 144] width 132 height 21
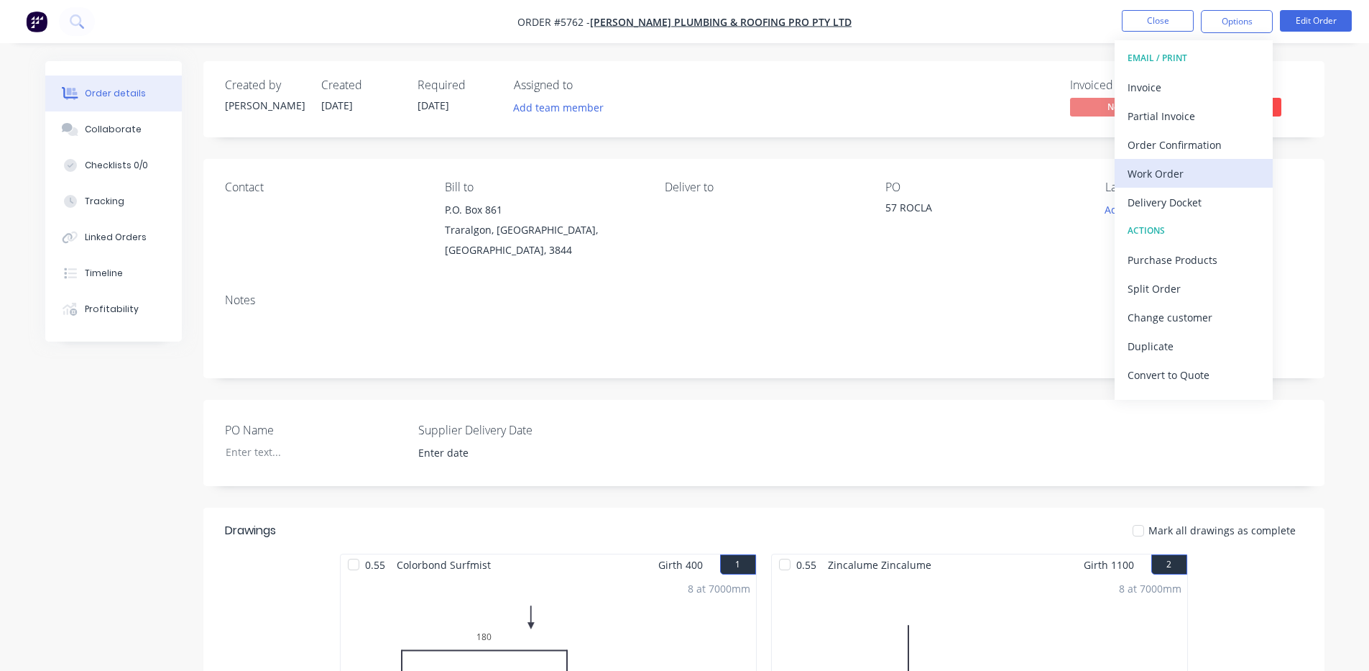
click at [1174, 172] on div "Work Order" at bounding box center [1194, 173] width 132 height 21
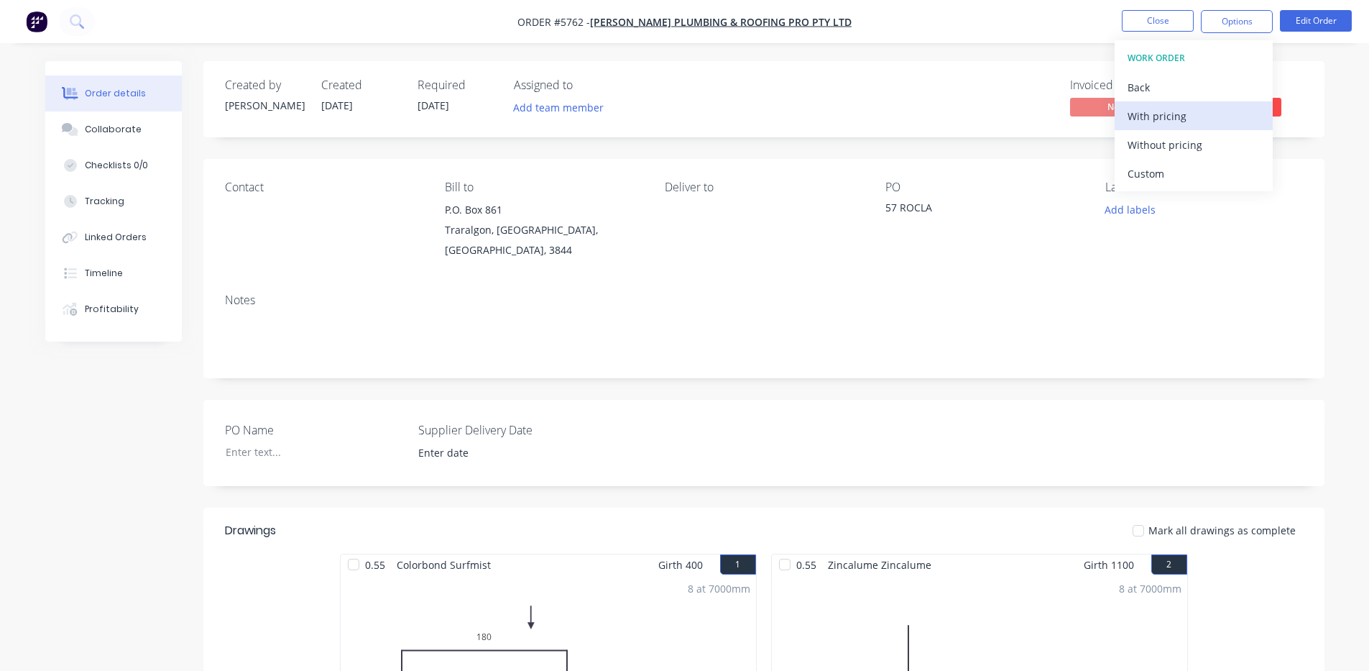
click at [1191, 114] on div "With pricing" at bounding box center [1194, 116] width 132 height 21
click at [957, 83] on div "Invoiced No Status Submitted" at bounding box center [980, 99] width 645 height 42
click at [1251, 106] on span "Submitted" at bounding box center [1238, 107] width 86 height 18
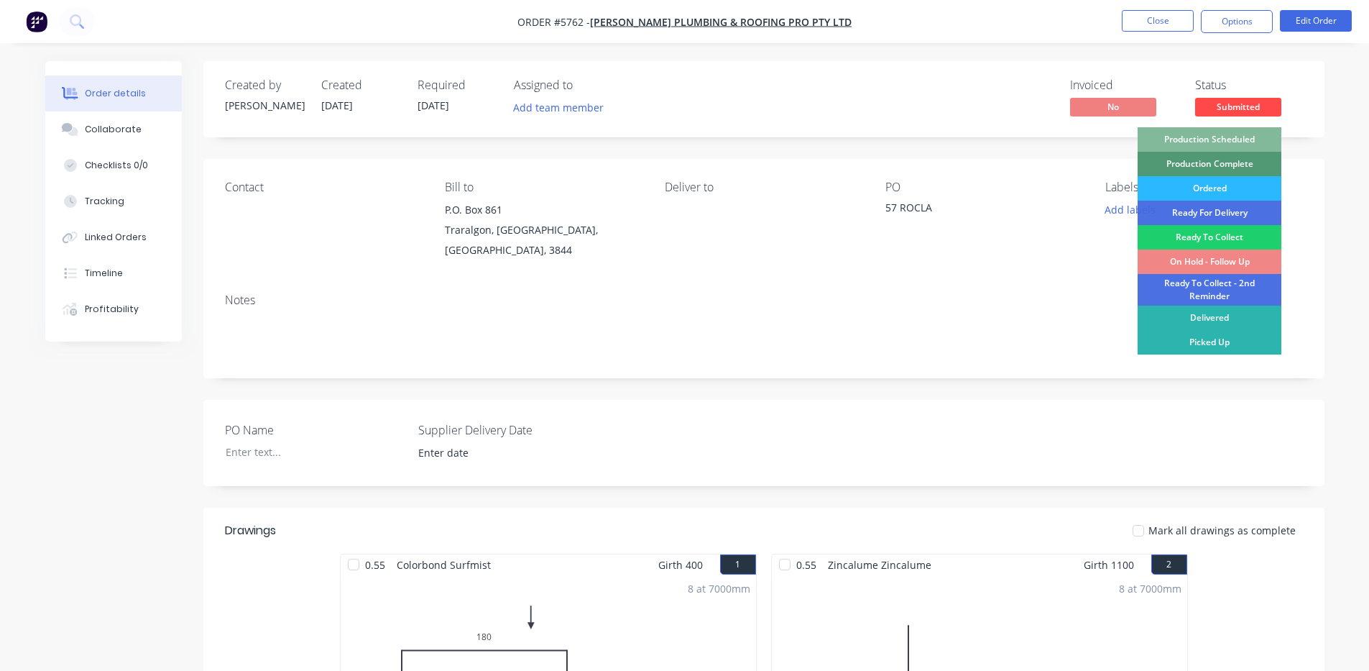
click at [1223, 140] on div "Production Scheduled" at bounding box center [1210, 139] width 144 height 24
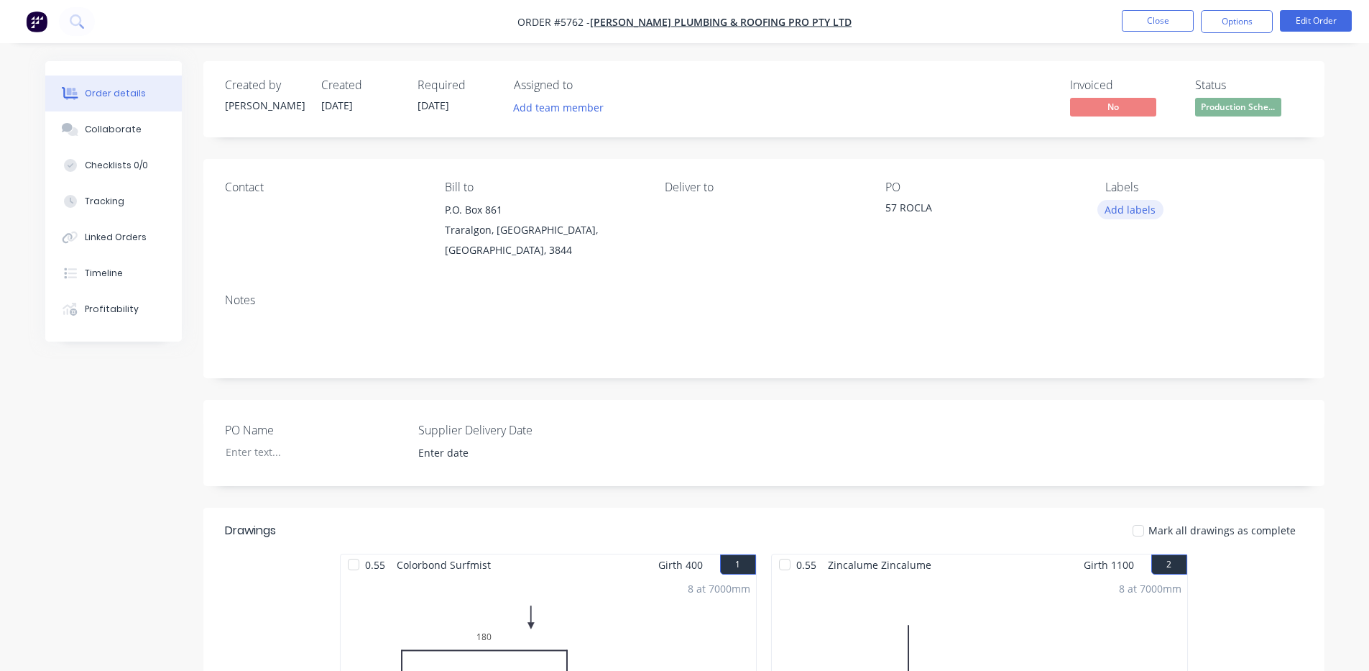
click at [1120, 209] on button "Add labels" at bounding box center [1130, 209] width 66 height 19
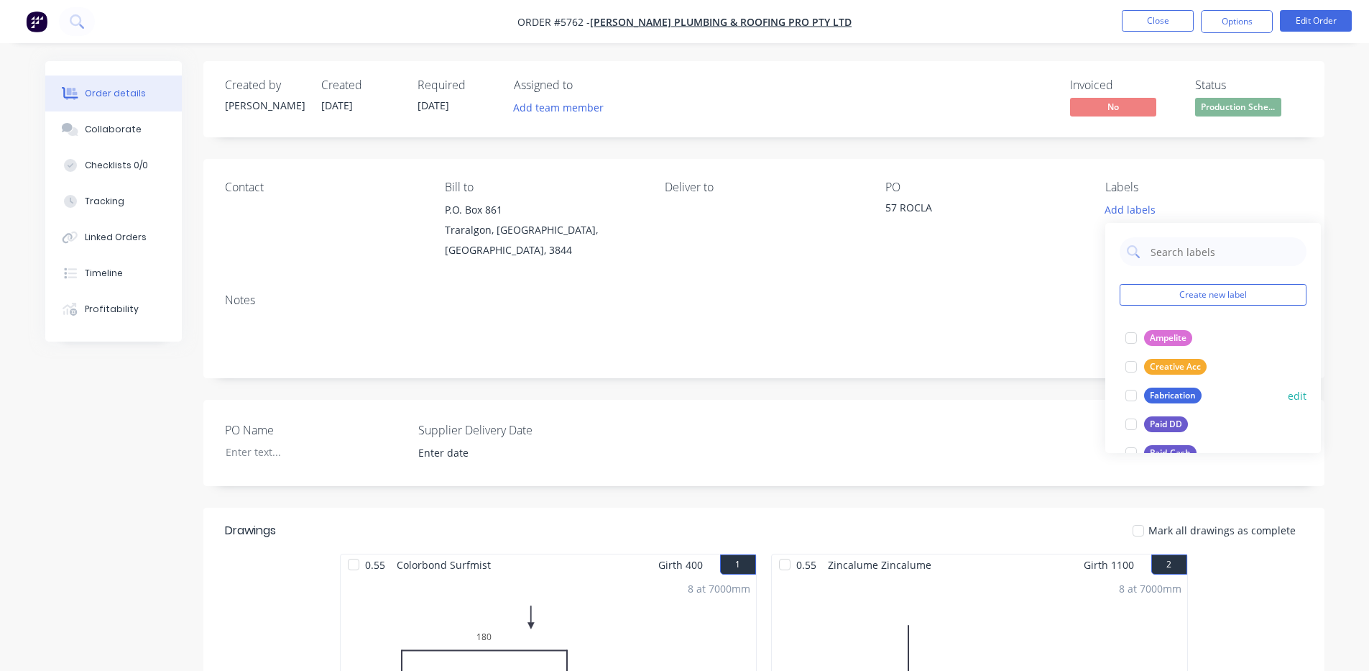
click at [1131, 396] on div at bounding box center [1131, 395] width 29 height 29
click at [867, 438] on div "PO Name Supplier Delivery Date" at bounding box center [763, 443] width 1121 height 86
